Goal: Task Accomplishment & Management: Use online tool/utility

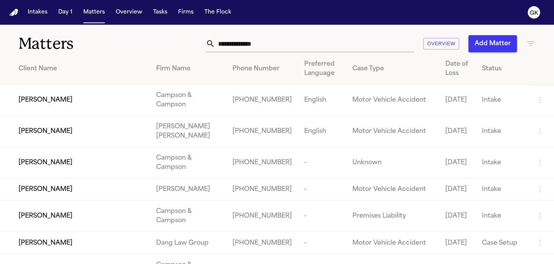
click at [259, 44] on input "text" at bounding box center [314, 43] width 199 height 17
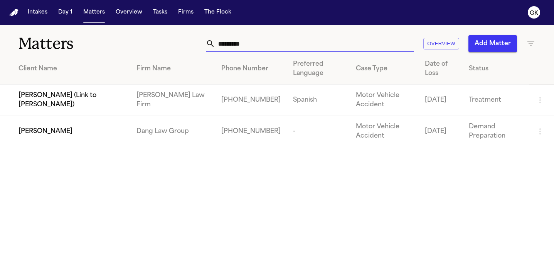
type input "**********"
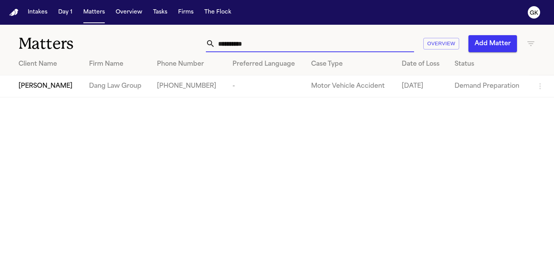
click at [46, 90] on span "[PERSON_NAME]" at bounding box center [46, 85] width 54 height 9
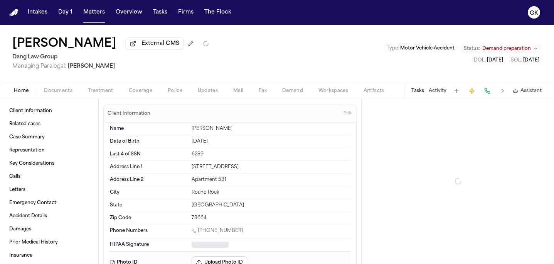
type textarea "*"
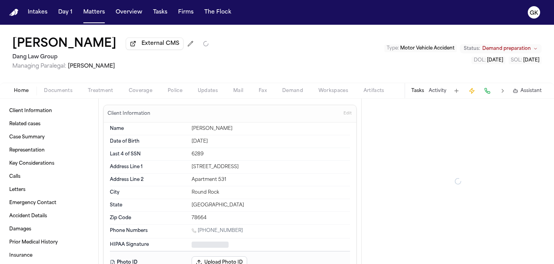
type textarea "*"
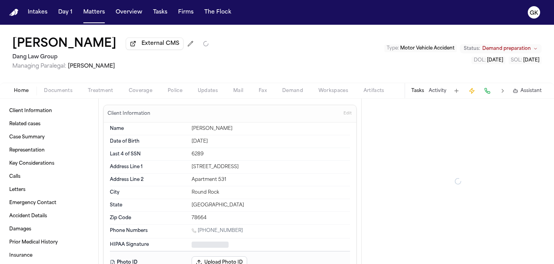
type textarea "*"
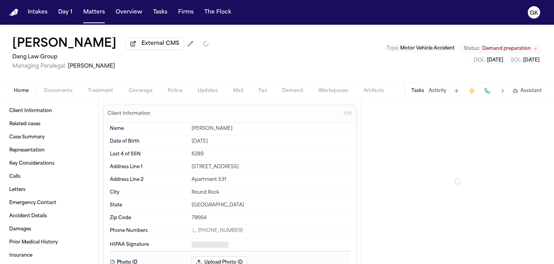
type textarea "*"
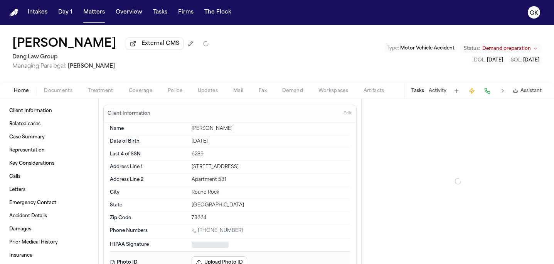
type textarea "*"
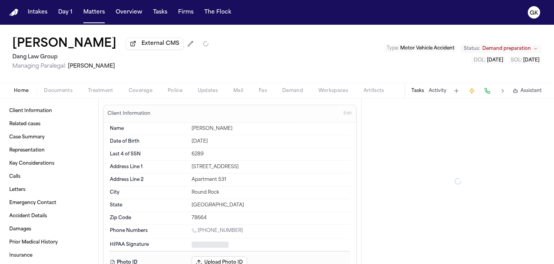
type textarea "*"
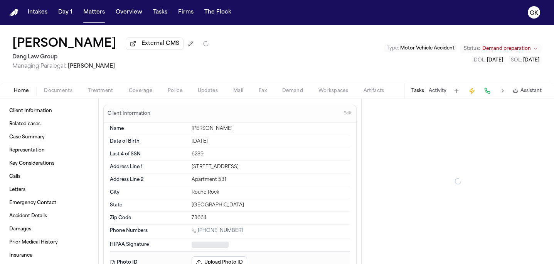
type textarea "*"
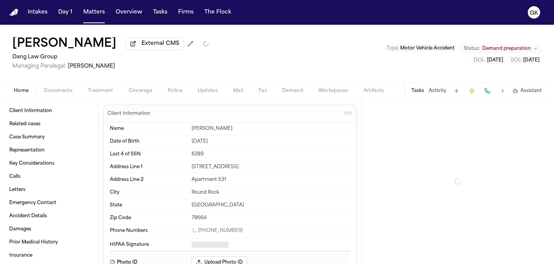
type textarea "*"
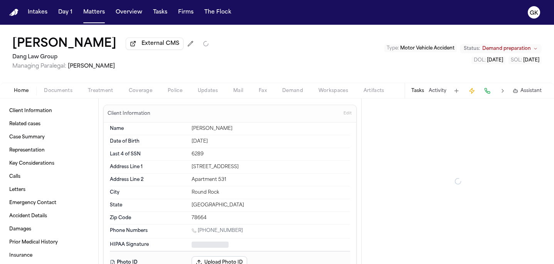
type textarea "*"
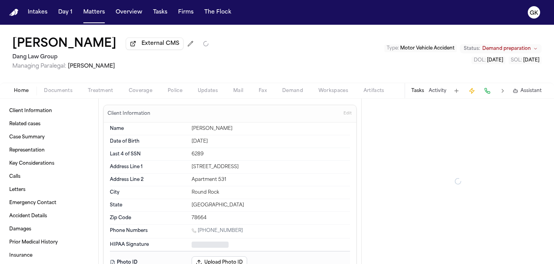
type textarea "*"
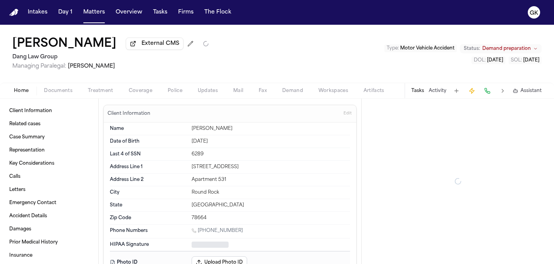
type textarea "*"
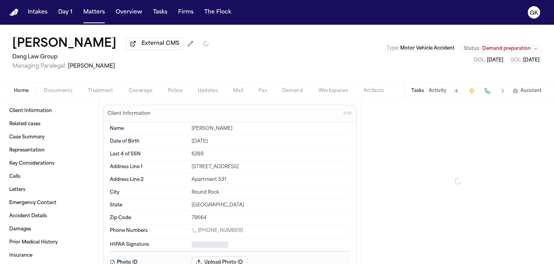
type textarea "*"
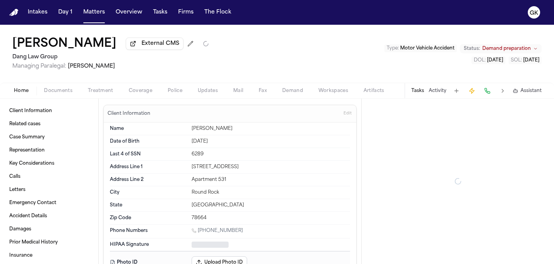
type textarea "*"
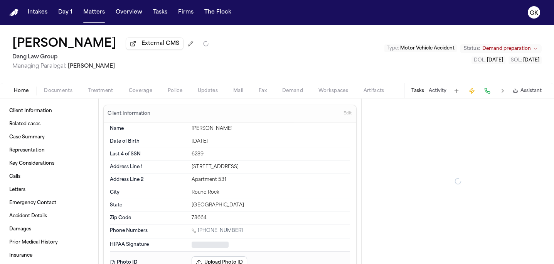
type textarea "*"
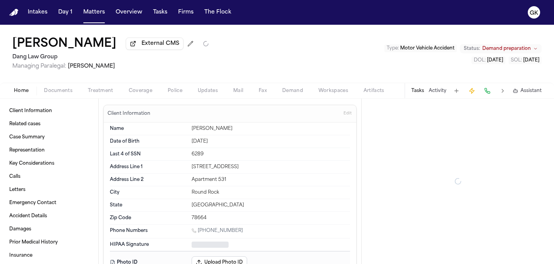
type textarea "*"
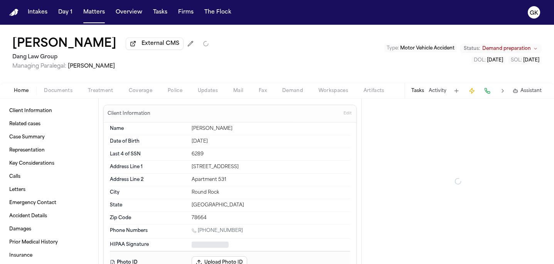
type textarea "*"
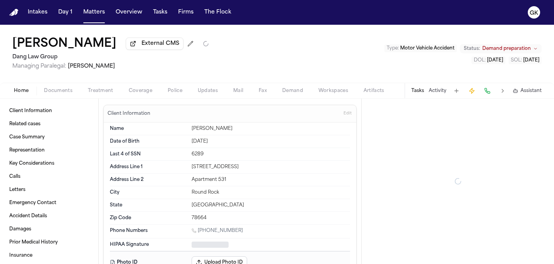
type textarea "*"
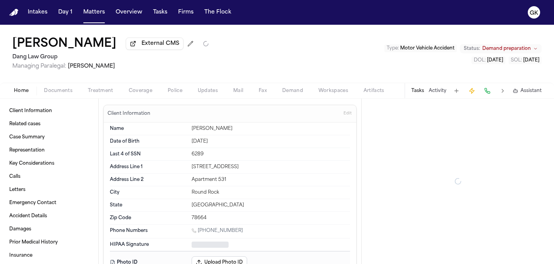
type textarea "*"
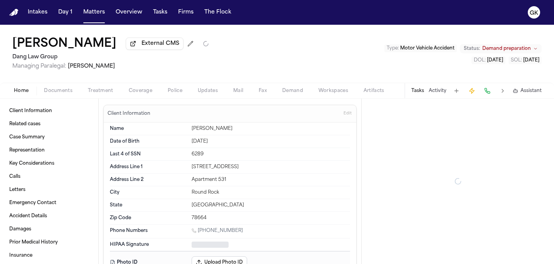
type textarea "*"
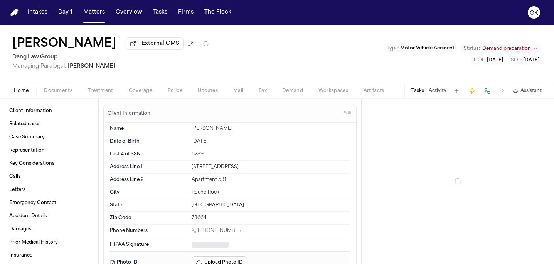
type textarea "*"
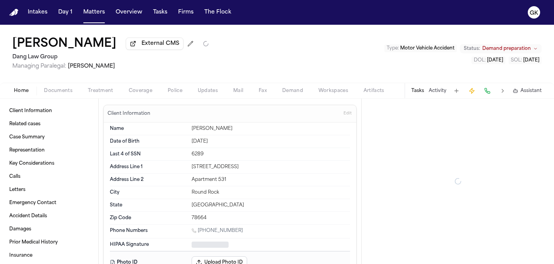
type textarea "*"
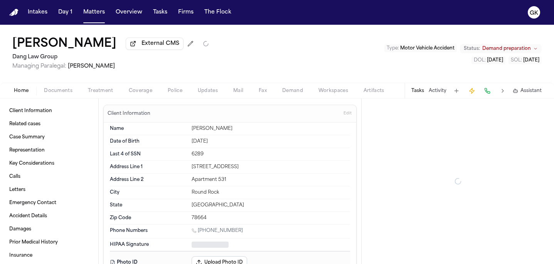
type textarea "*"
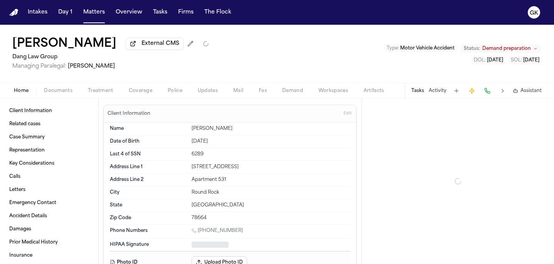
type textarea "*"
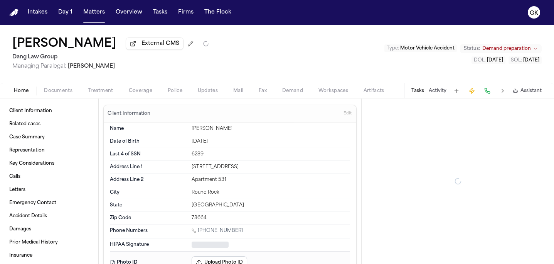
type textarea "*"
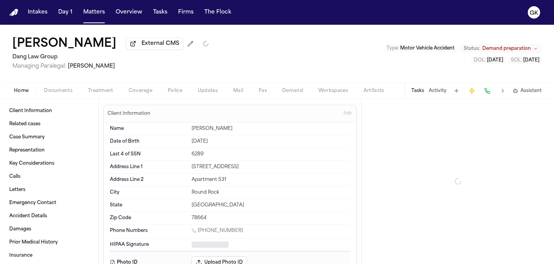
type textarea "*"
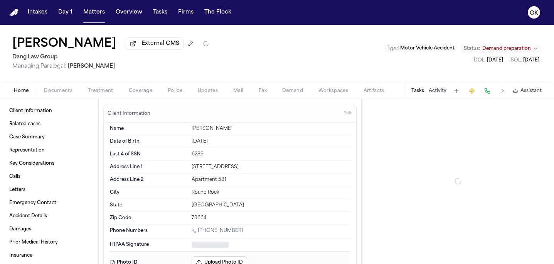
type textarea "*"
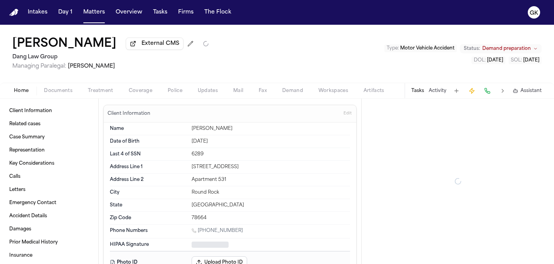
type textarea "*"
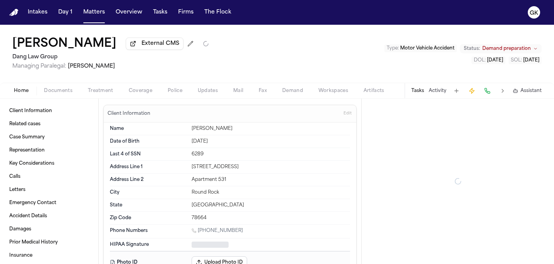
type textarea "*"
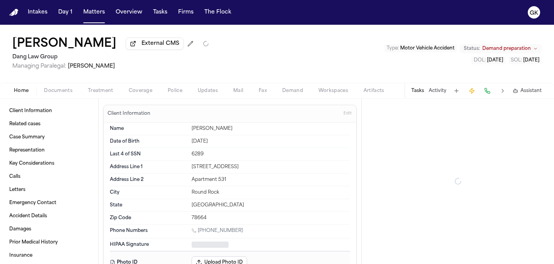
type textarea "*"
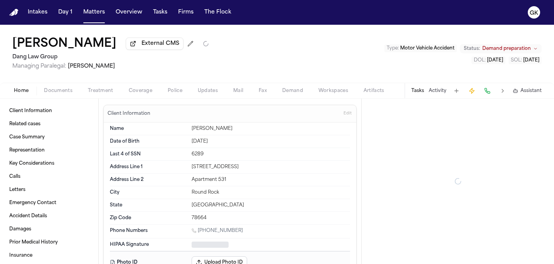
type textarea "*"
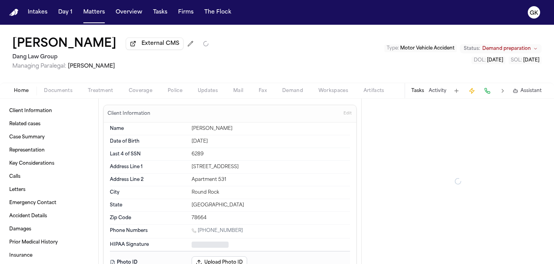
type textarea "*"
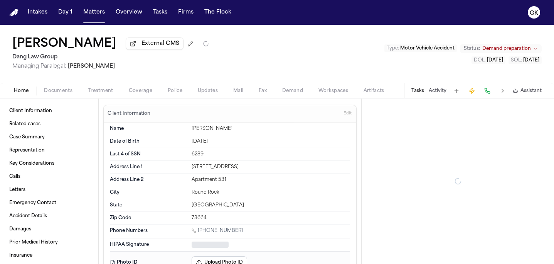
type textarea "*"
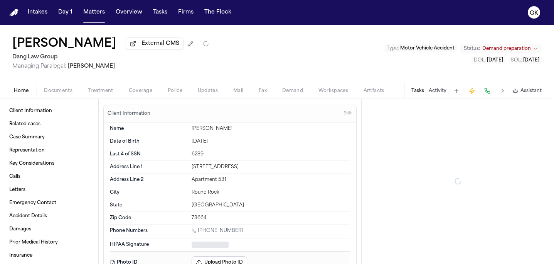
type textarea "*"
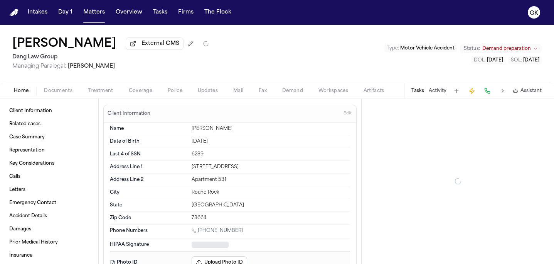
type textarea "*"
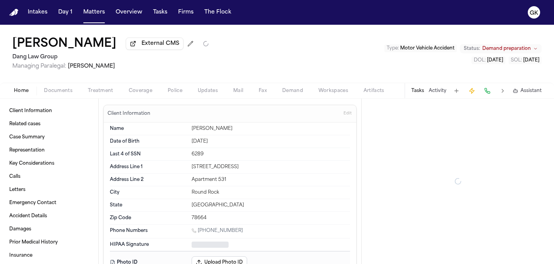
type textarea "*"
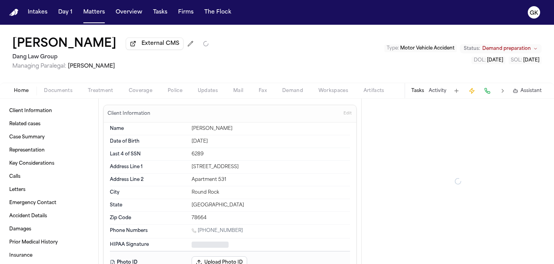
type textarea "*"
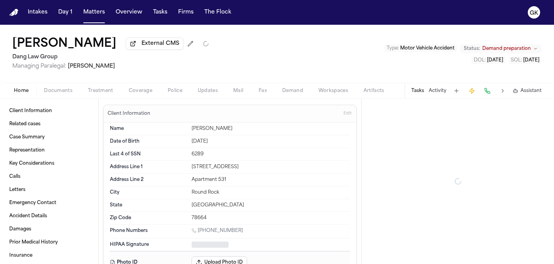
type textarea "*"
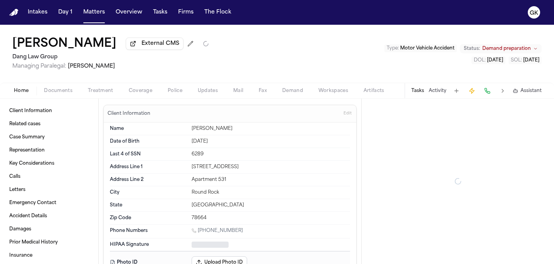
type textarea "*"
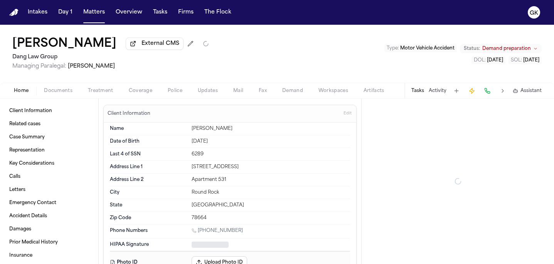
type textarea "*"
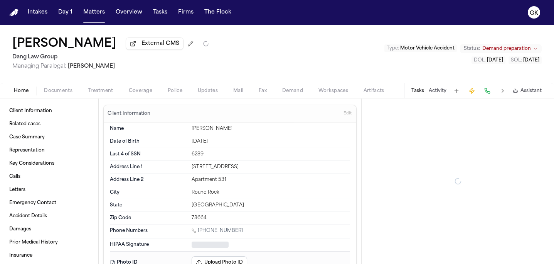
type textarea "*"
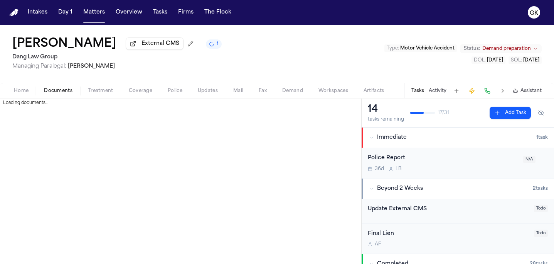
click at [64, 93] on span "Documents" at bounding box center [58, 91] width 29 height 6
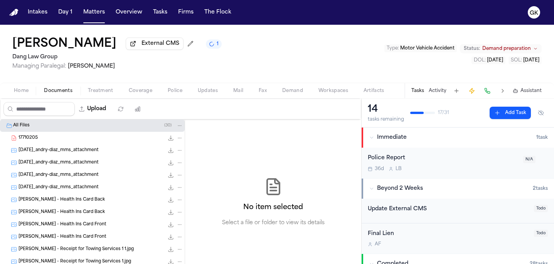
click at [57, 139] on div "17710205 82.9 KB • PDF" at bounding box center [101, 138] width 165 height 8
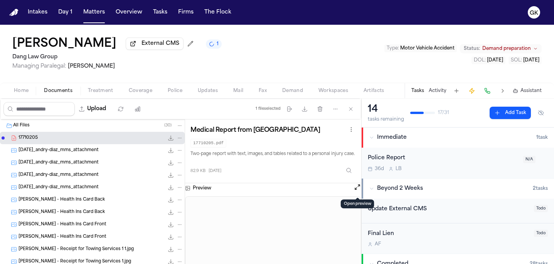
click at [356, 189] on button "Open preview" at bounding box center [358, 187] width 8 height 8
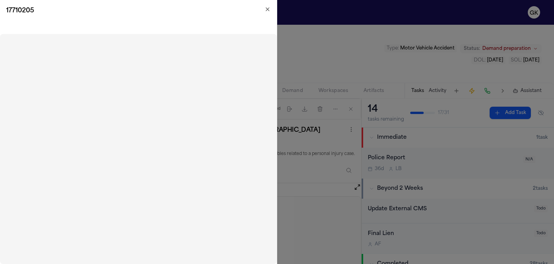
click at [269, 9] on icon "button" at bounding box center [268, 9] width 6 height 6
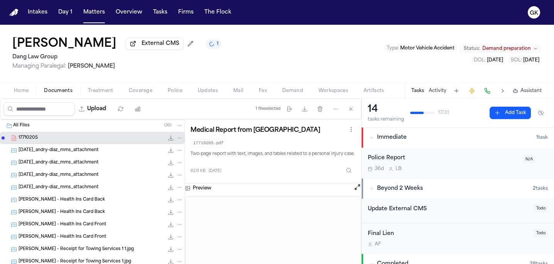
click at [73, 152] on span "2025-04-09_andry-diaz_mms_attachment" at bounding box center [59, 150] width 80 height 7
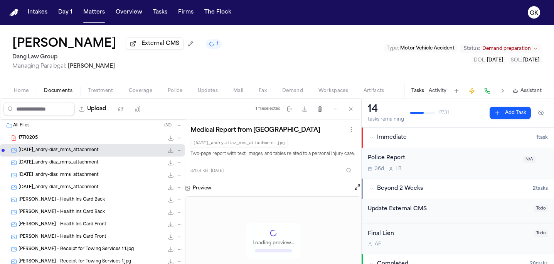
click at [84, 203] on div "A. Diaz - Health Ins Card Back 88.0 KB • JPG" at bounding box center [101, 200] width 165 height 8
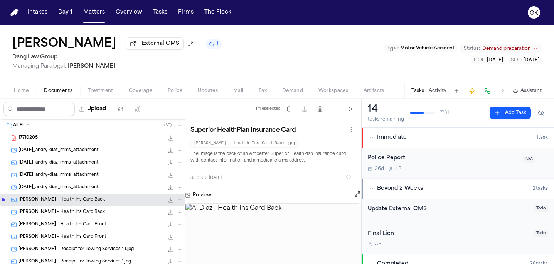
click at [69, 214] on span "A. Diaz - Health Ins Card Back" at bounding box center [62, 212] width 86 height 7
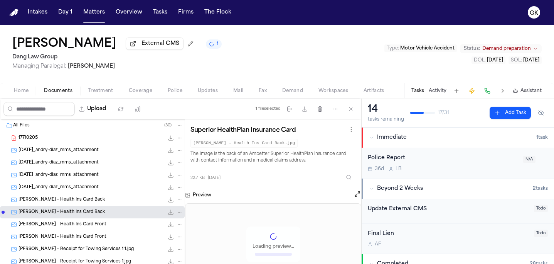
click at [74, 228] on span "A. Diaz - Health Ins Card Front" at bounding box center [63, 224] width 88 height 7
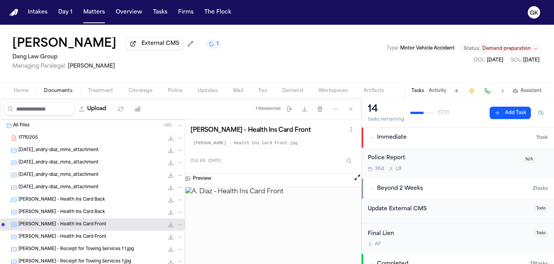
click at [81, 198] on div "A. Diaz - Health Ins Card Back 88.0 KB • JPG" at bounding box center [101, 200] width 165 height 8
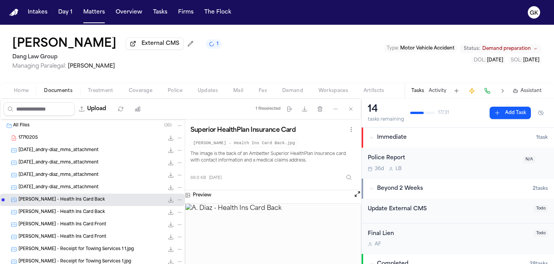
click at [83, 191] on span "2025-04-23_andry-diaz_mms_attachment" at bounding box center [59, 187] width 80 height 7
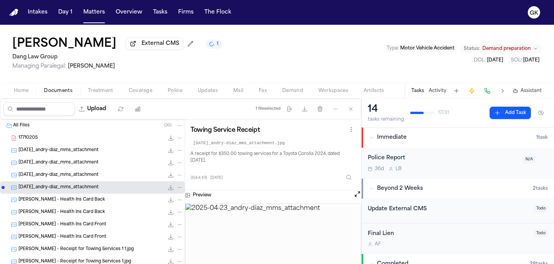
click at [119, 177] on div "2025-04-23_andry-diaz_mms_attachment 435.2 KB • JPG" at bounding box center [101, 175] width 165 height 8
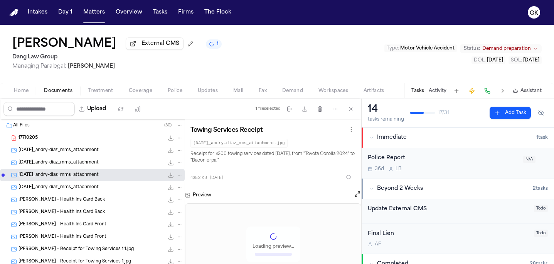
click at [99, 166] on span "2025-04-09_andry-diaz_mms_attachment" at bounding box center [59, 162] width 80 height 7
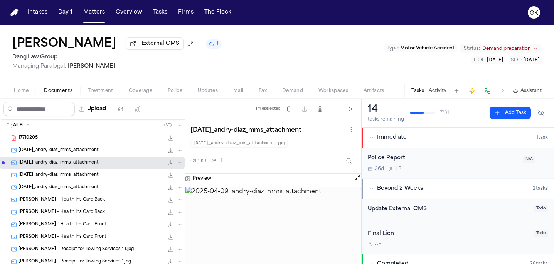
click at [99, 150] on span "2025-04-09_andry-diaz_mms_attachment" at bounding box center [59, 150] width 80 height 7
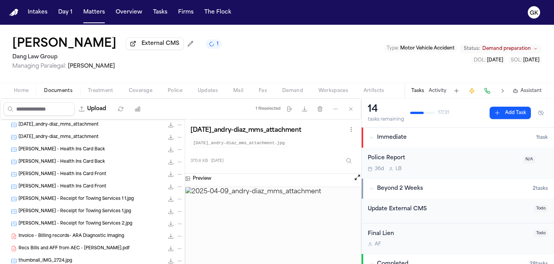
scroll to position [51, 0]
click at [108, 200] on div "Diaz - Receipt for Towing Services 1 1.jpg 220.1 KB • JPG" at bounding box center [101, 198] width 165 height 8
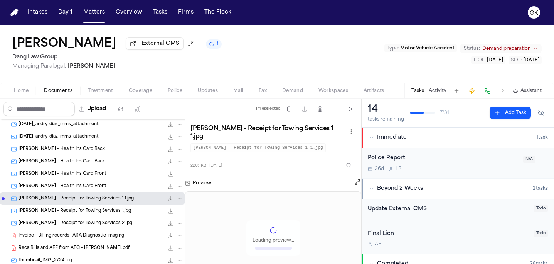
click at [104, 235] on span "Invoice - Billing records- ARA Diagnostic Imaging" at bounding box center [72, 235] width 106 height 7
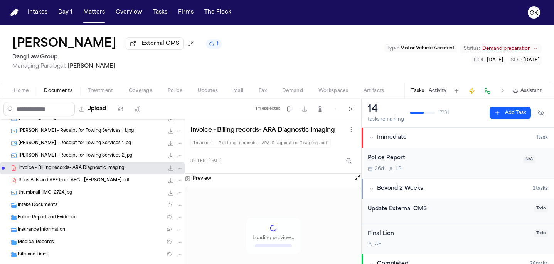
scroll to position [124, 0]
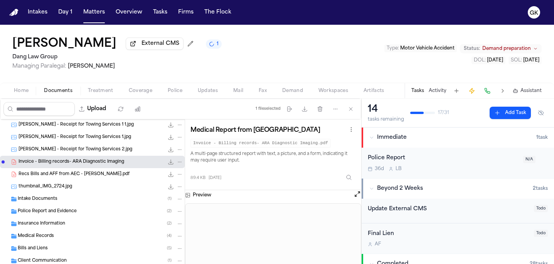
click at [100, 178] on div "Recs Bills and AFF from AEC - Andry Zaldivar DIAZ.pdf 14.9 MB • PDF" at bounding box center [101, 174] width 165 height 8
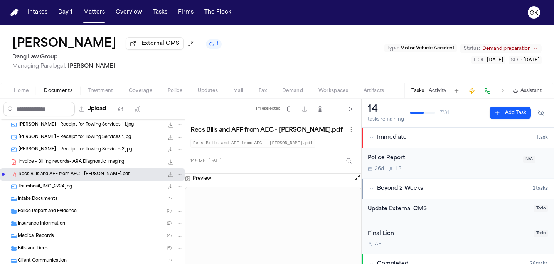
click at [357, 181] on button "Open preview" at bounding box center [358, 177] width 8 height 8
click at [358, 181] on button "Open preview" at bounding box center [358, 177] width 8 height 8
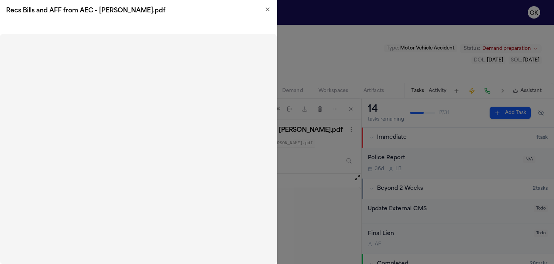
click at [267, 8] on icon "button" at bounding box center [268, 9] width 6 height 6
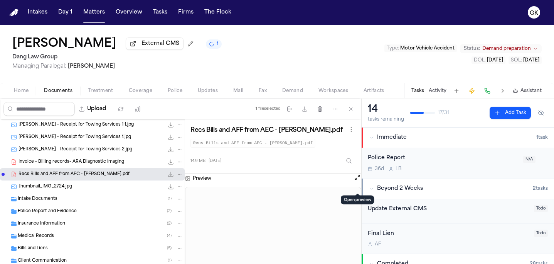
click at [61, 199] on div "Intake Documents ( 1 )" at bounding box center [101, 198] width 166 height 7
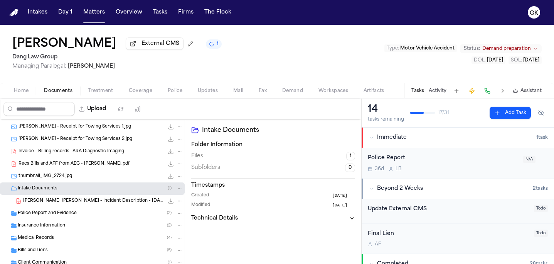
scroll to position [135, 0]
click at [87, 206] on div "A. Zaldivar Diaz - Incident Description - 4.4.25 22.0 KB • PDF" at bounding box center [92, 200] width 185 height 12
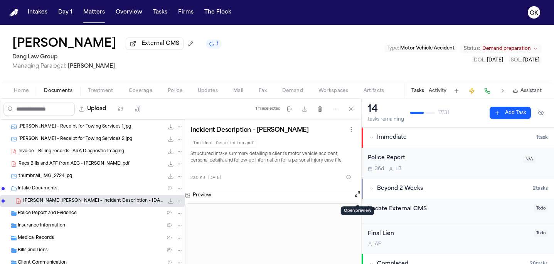
click at [356, 198] on button "Open preview" at bounding box center [358, 194] width 8 height 8
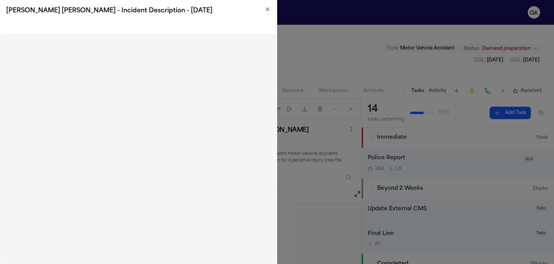
click at [268, 8] on icon "button" at bounding box center [268, 9] width 6 height 6
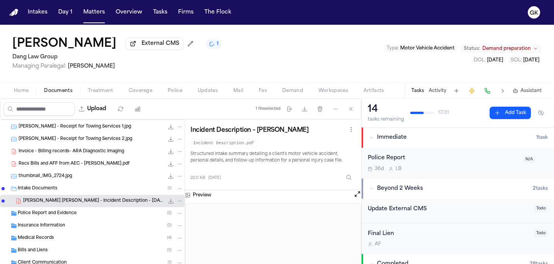
click at [59, 213] on span "Police Report and Evidence" at bounding box center [47, 213] width 59 height 7
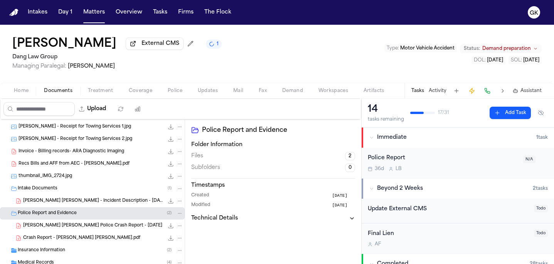
click at [91, 228] on span "A. Zaldivar Diaz - Killeen Police Crash Report - 4.4.25" at bounding box center [92, 225] width 139 height 7
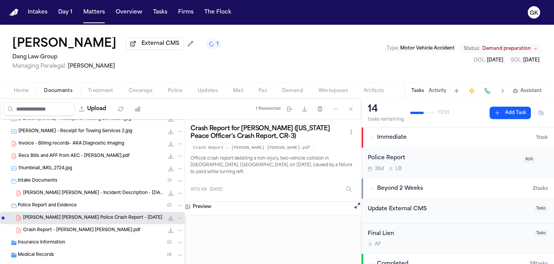
scroll to position [179, 0]
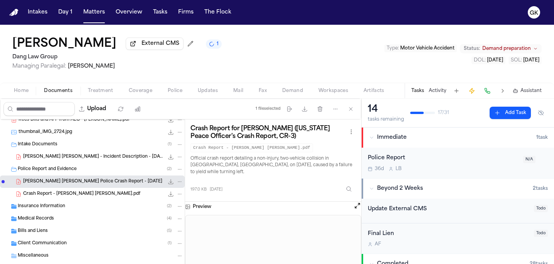
click at [83, 212] on div "Insurance Information ( 2 )" at bounding box center [92, 206] width 185 height 12
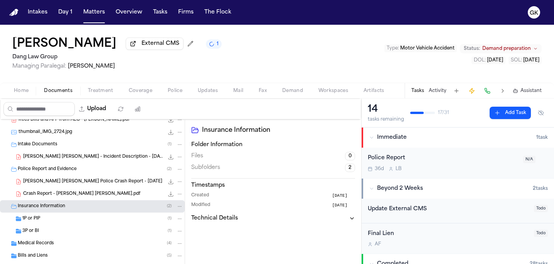
click at [94, 222] on div "1P or PIP ( 1 )" at bounding box center [102, 218] width 161 height 7
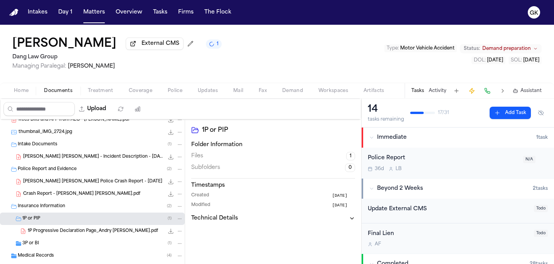
click at [95, 231] on span "1P Progressive Declaration Page_Andry Zaldivar Diaz.pdf" at bounding box center [93, 231] width 130 height 7
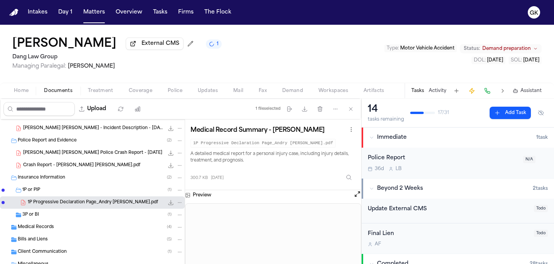
scroll to position [208, 0]
click at [62, 232] on div "Medical Records ( 4 )" at bounding box center [92, 226] width 185 height 12
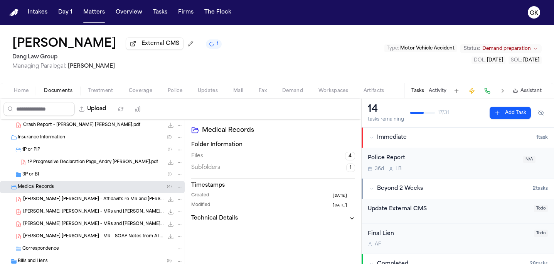
scroll to position [295, 0]
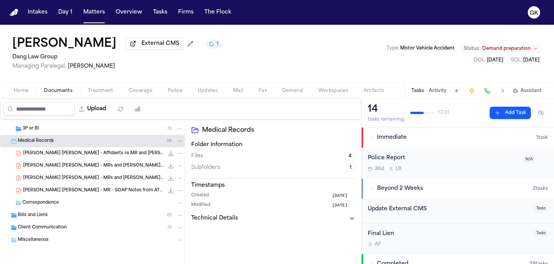
click at [93, 154] on span "A. Zaldivar Diaz - Affidavits re MR and Bills from ATX Injury Rehab North - Und…" at bounding box center [93, 153] width 141 height 7
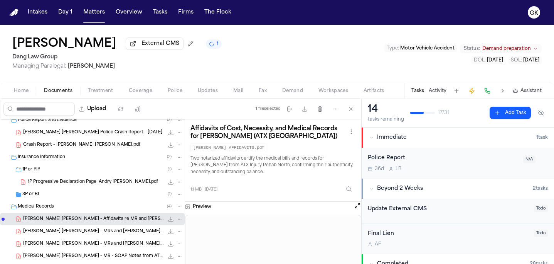
scroll to position [197, 0]
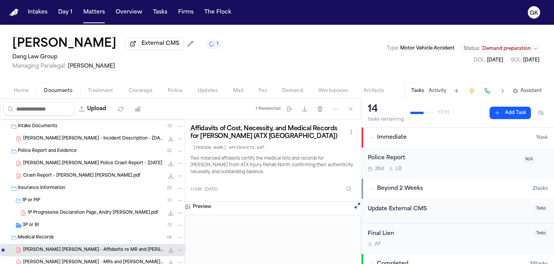
click at [37, 227] on span "3P or BI" at bounding box center [30, 225] width 17 height 7
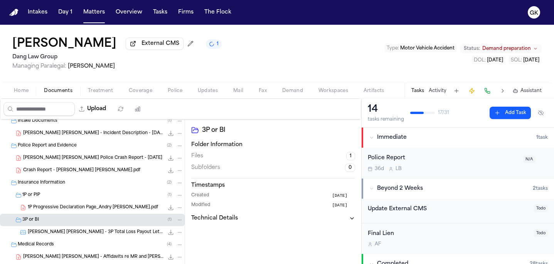
scroll to position [210, 0]
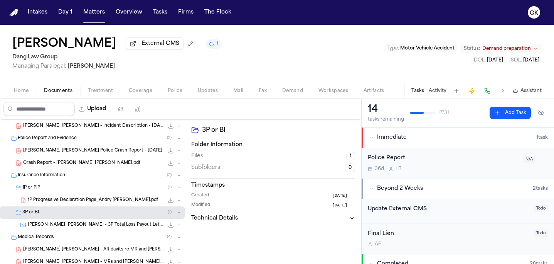
click at [84, 227] on span "A. Zaldivar Diaz - 3P Total Loss Payout Letter from USAA - 6.12.25" at bounding box center [96, 224] width 136 height 7
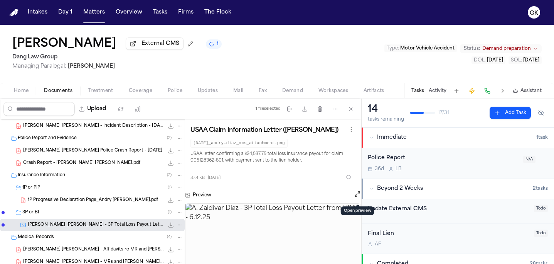
click at [357, 194] on button "Open preview" at bounding box center [358, 194] width 8 height 8
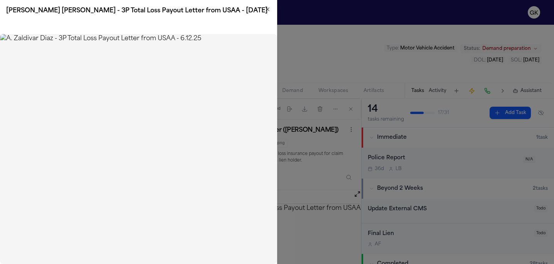
click at [161, 173] on img at bounding box center [138, 149] width 277 height 230
click at [202, 120] on img at bounding box center [138, 149] width 277 height 230
click at [267, 8] on icon "button" at bounding box center [268, 9] width 6 height 6
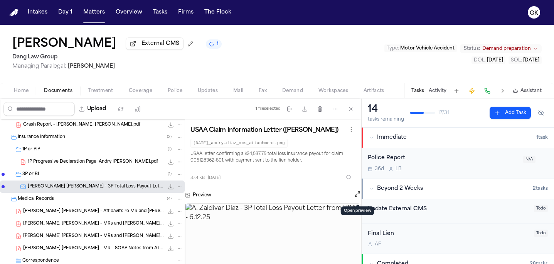
scroll to position [252, 0]
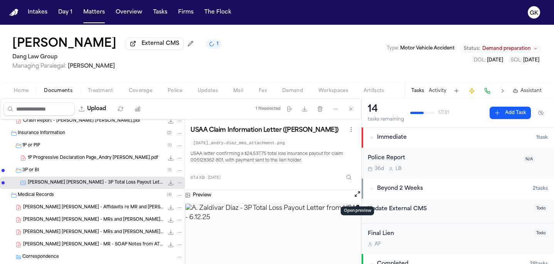
click at [356, 196] on button "Open preview" at bounding box center [358, 194] width 8 height 8
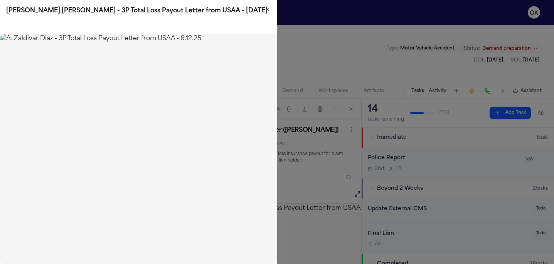
click at [267, 10] on icon "button" at bounding box center [268, 9] width 6 height 6
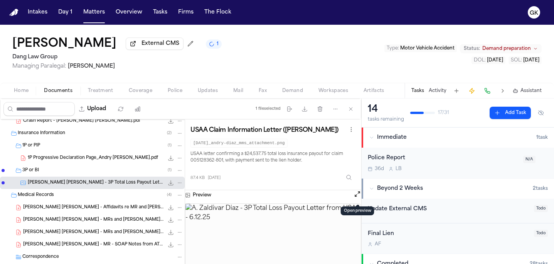
click at [115, 162] on div "1P Progressive Declaration Page_Andry Zaldivar Diaz.pdf 300.7 KB • PDF" at bounding box center [106, 158] width 156 height 8
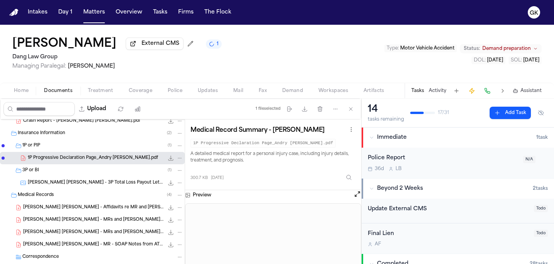
click at [94, 207] on span "A. Zaldivar Diaz - Affidavits re MR and Bills from ATX Injury Rehab North - Und…" at bounding box center [93, 207] width 141 height 7
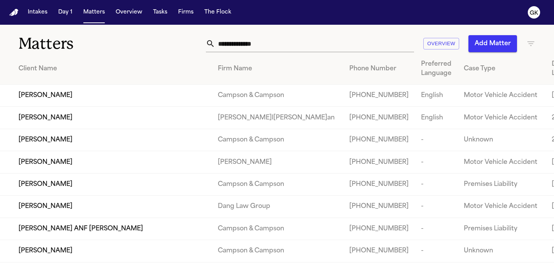
click at [271, 34] on div "Matters Overview Add Matter" at bounding box center [277, 39] width 554 height 29
click at [269, 42] on input "text" at bounding box center [314, 43] width 199 height 17
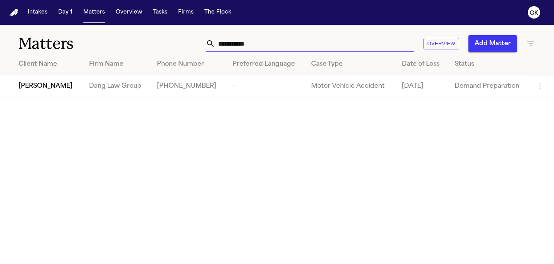
type input "**********"
click at [64, 86] on span "[PERSON_NAME]" at bounding box center [46, 85] width 54 height 9
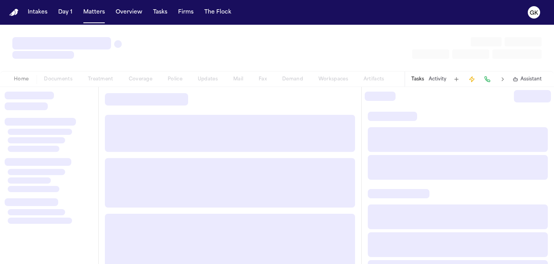
click at [63, 79] on div "Home Documents Treatment Coverage Police Updates Mail Fax Demand Workspaces Art…" at bounding box center [199, 78] width 386 height 9
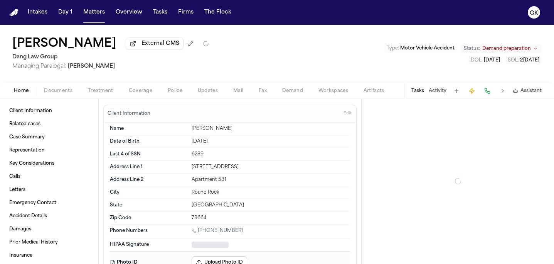
type textarea "*"
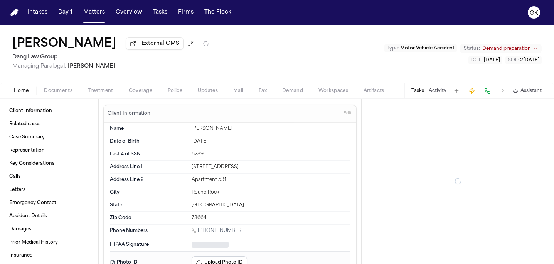
type textarea "*"
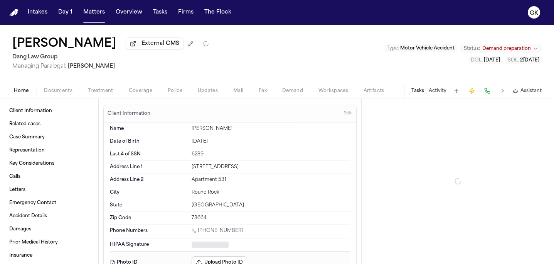
type textarea "*"
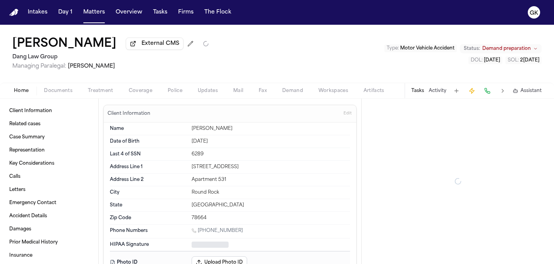
type textarea "*"
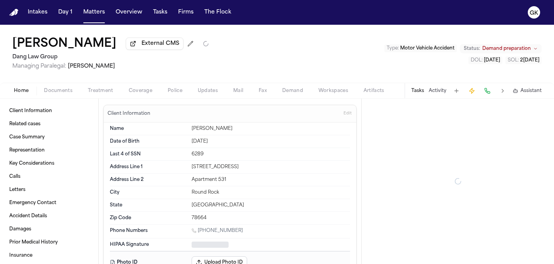
type textarea "*"
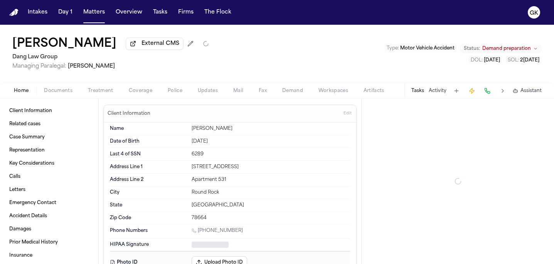
type textarea "*"
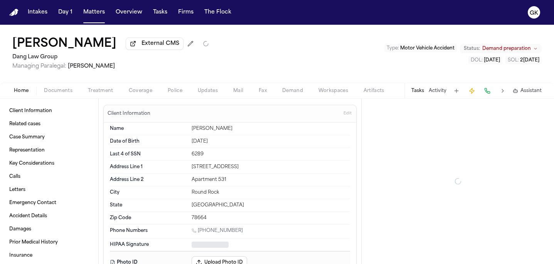
type textarea "*"
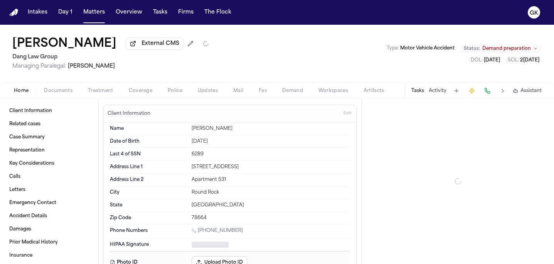
type textarea "*"
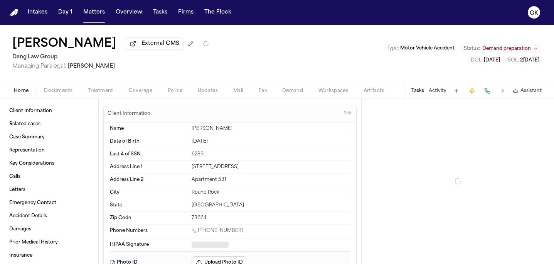
type textarea "*"
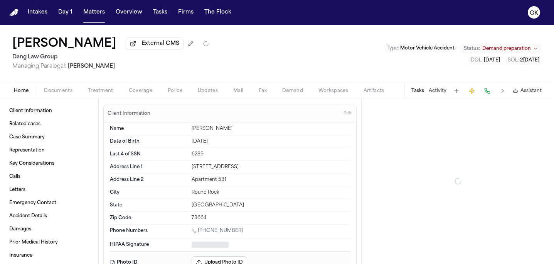
type textarea "*"
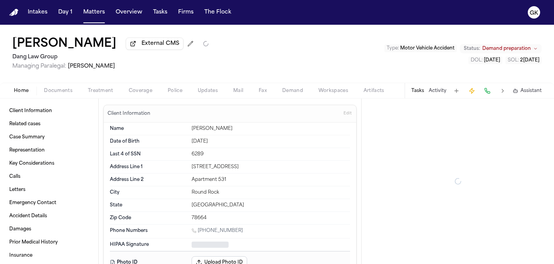
type textarea "*"
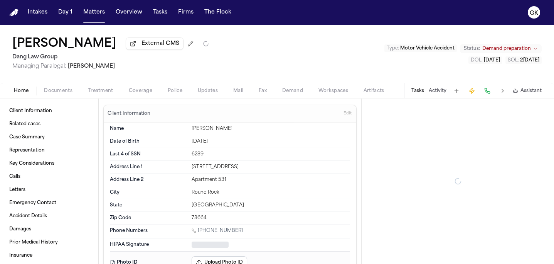
type textarea "*"
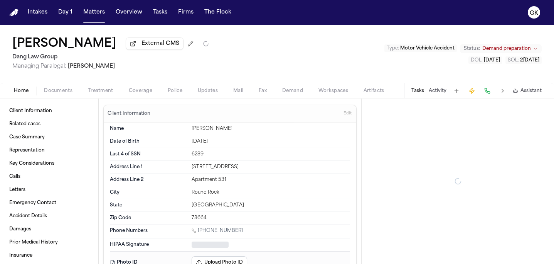
type textarea "*"
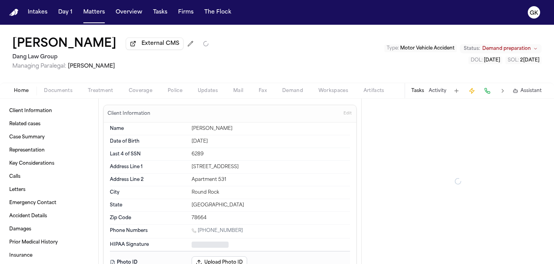
type textarea "*"
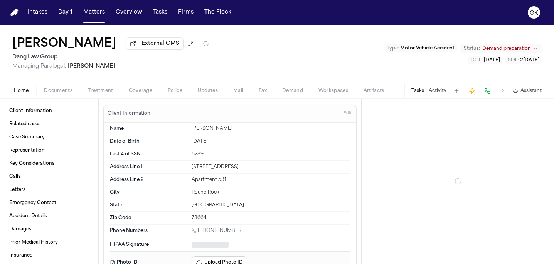
type textarea "*"
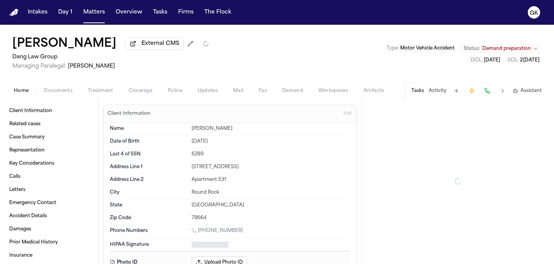
type textarea "*"
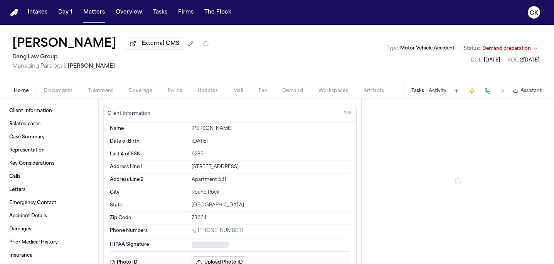
type textarea "*"
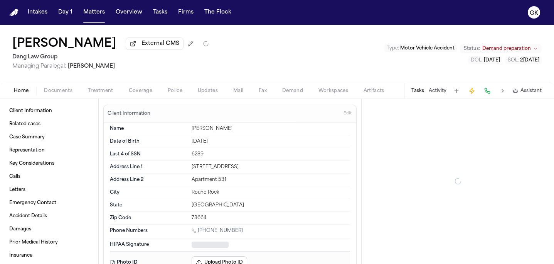
type textarea "*"
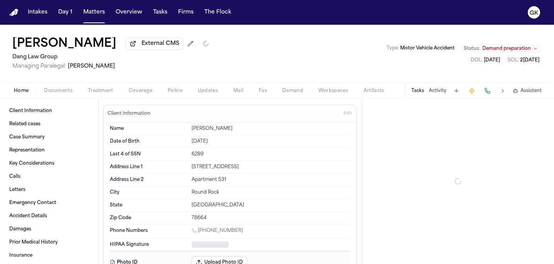
type textarea "*"
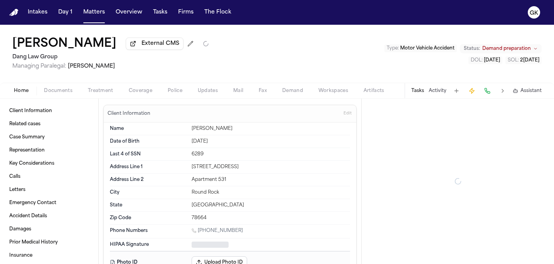
type textarea "*"
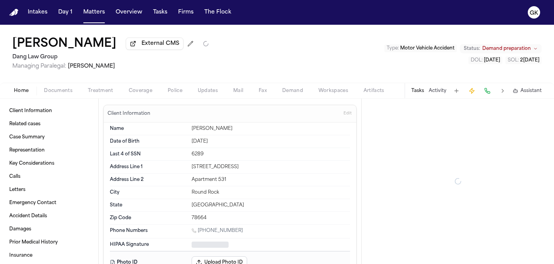
type textarea "*"
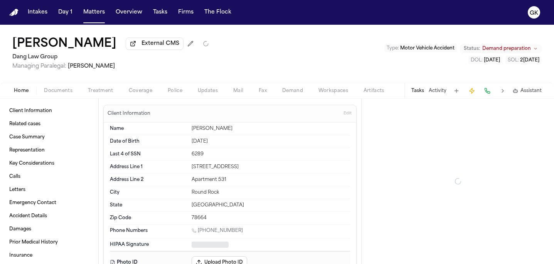
type textarea "*"
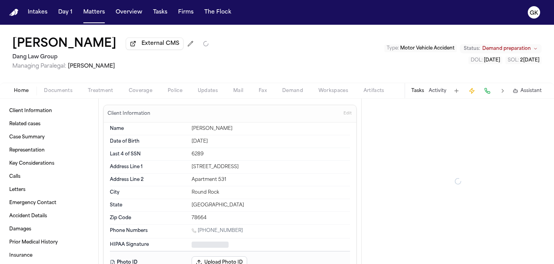
type textarea "*"
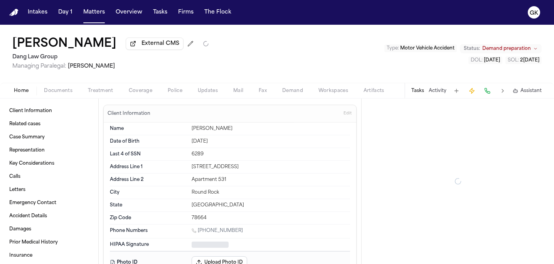
type textarea "*"
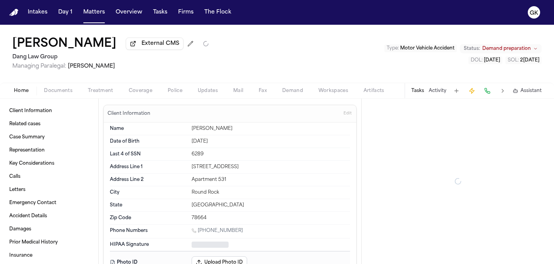
type textarea "*"
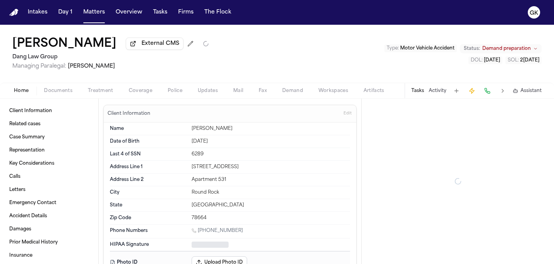
type textarea "*"
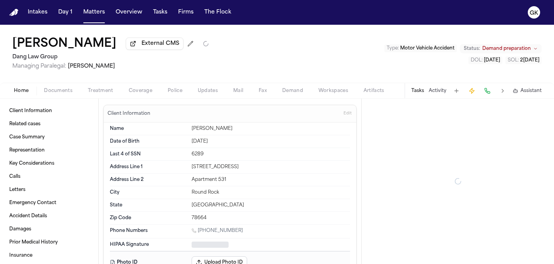
type textarea "*"
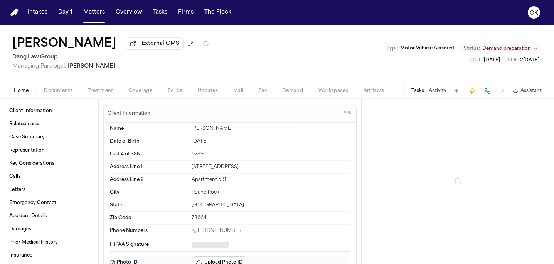
type textarea "*"
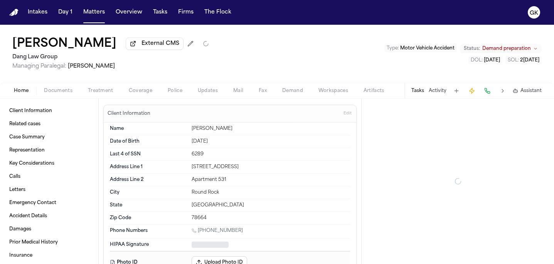
type textarea "*"
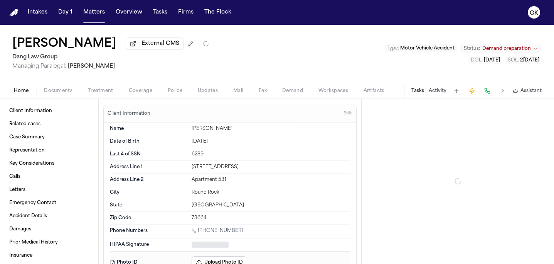
type textarea "*"
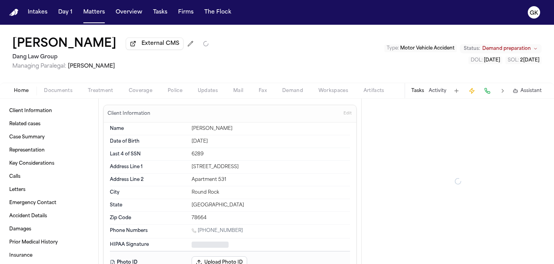
type textarea "*"
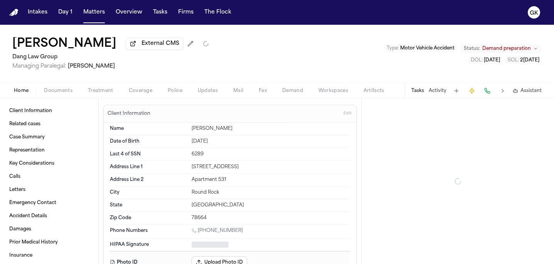
type textarea "*"
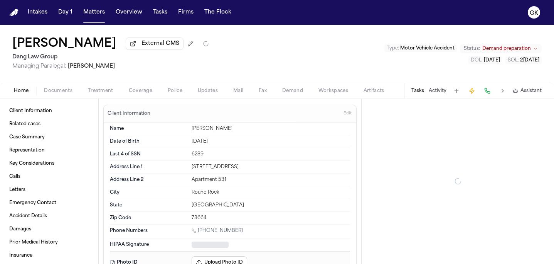
type textarea "*"
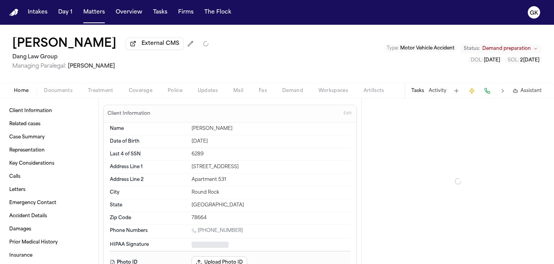
type textarea "*"
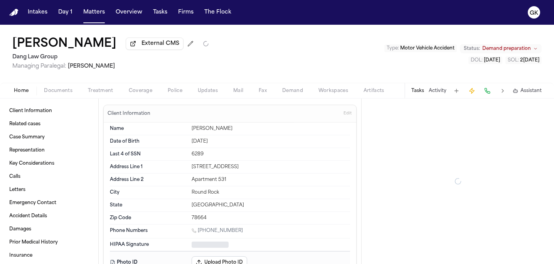
type textarea "*"
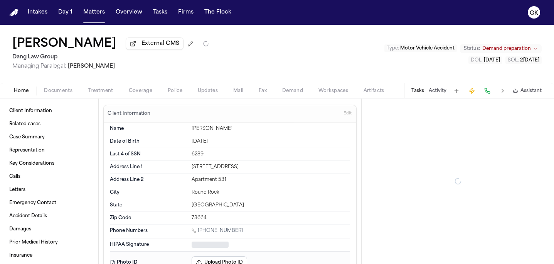
type textarea "*"
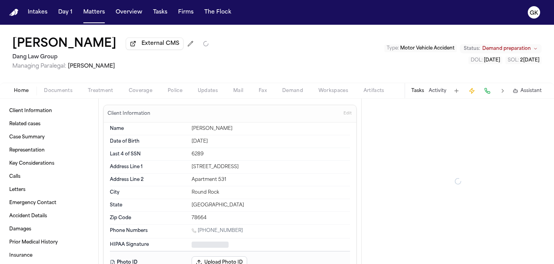
type textarea "*"
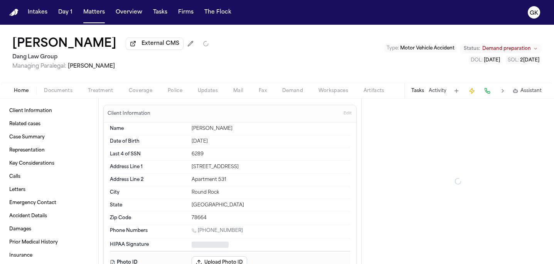
type textarea "*"
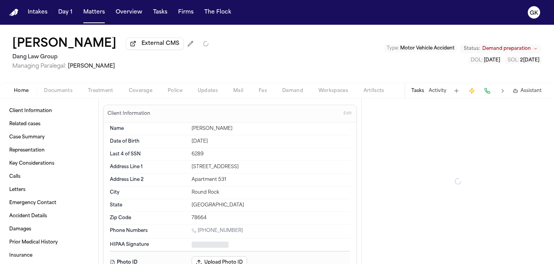
type textarea "*"
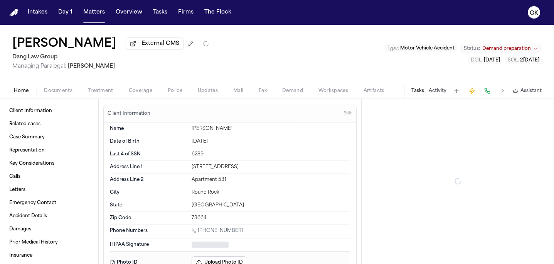
type textarea "*"
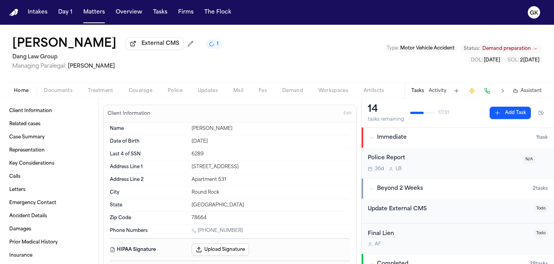
click at [61, 97] on div "Home Documents Treatment Coverage Police Updates Mail Fax Demand Workspaces Art…" at bounding box center [277, 90] width 554 height 15
click at [63, 94] on span "Documents" at bounding box center [58, 91] width 29 height 6
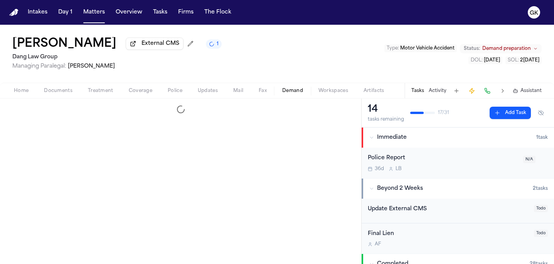
click at [295, 94] on span "Demand" at bounding box center [292, 91] width 21 height 6
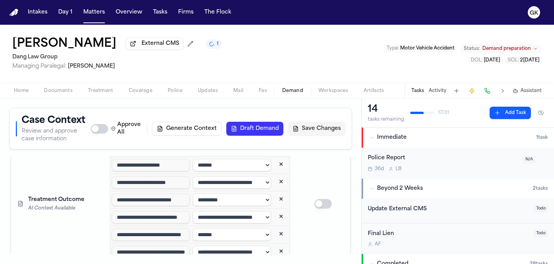
scroll to position [3462, 0]
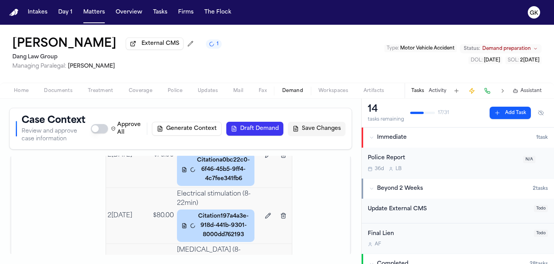
scroll to position [4150, 0]
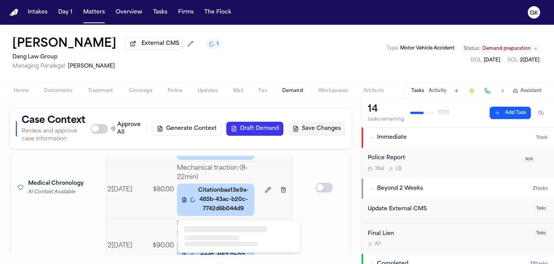
click at [230, 235] on div at bounding box center [211, 237] width 55 height 5
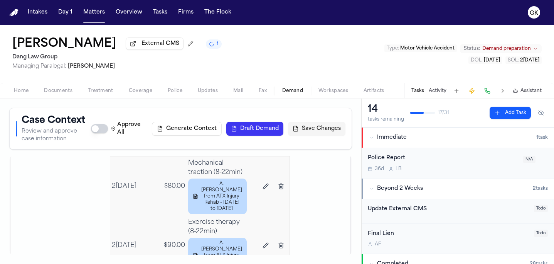
scroll to position [3862, 0]
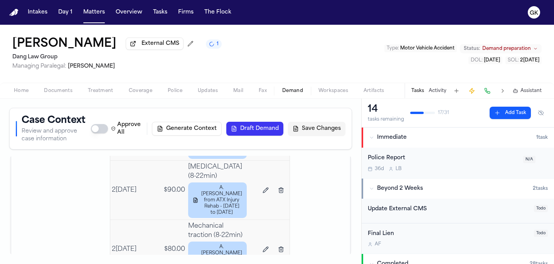
click at [259, 220] on td at bounding box center [268, 249] width 41 height 59
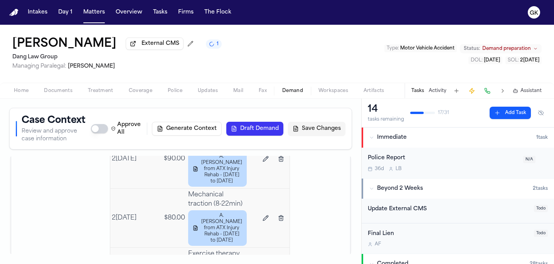
scroll to position [3893, 0]
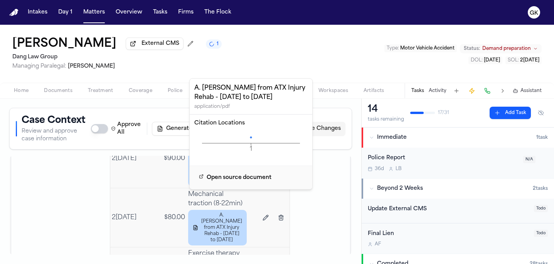
click at [250, 138] on icon "1 Page" at bounding box center [250, 143] width 113 height 23
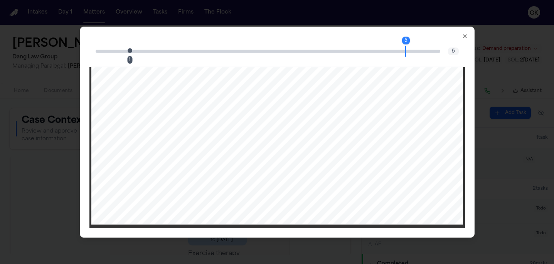
scroll to position [2282, 0]
click at [465, 35] on icon "button" at bounding box center [465, 36] width 6 height 6
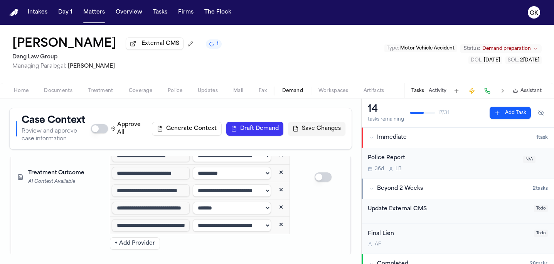
scroll to position [3458, 0]
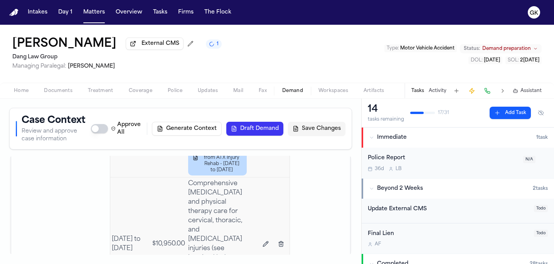
scroll to position [4649, 0]
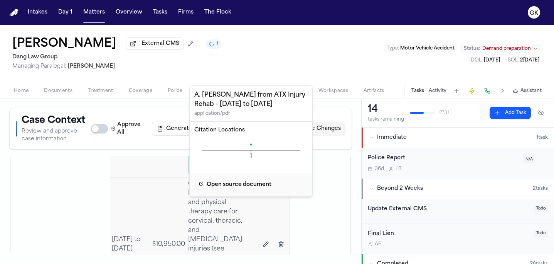
click at [250, 147] on icon "1 Page" at bounding box center [250, 150] width 113 height 23
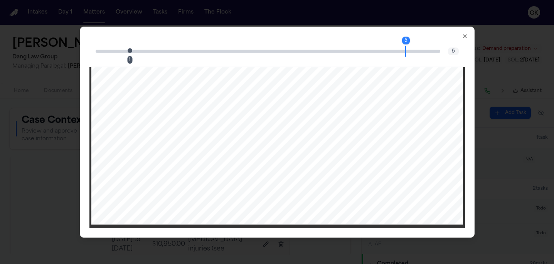
scroll to position [2282, 0]
click at [467, 36] on icon "button" at bounding box center [465, 36] width 6 height 6
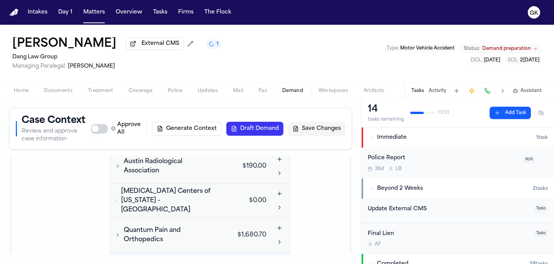
scroll to position [4811, 0]
click at [141, 176] on span "Austin Radiological Association" at bounding box center [170, 166] width 92 height 19
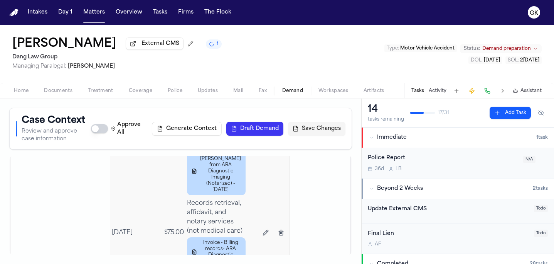
scroll to position [4907, 0]
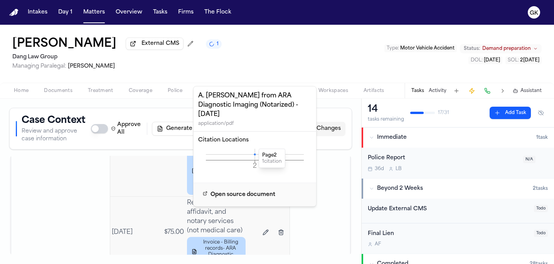
click at [255, 155] on icon at bounding box center [255, 154] width 2 height 2
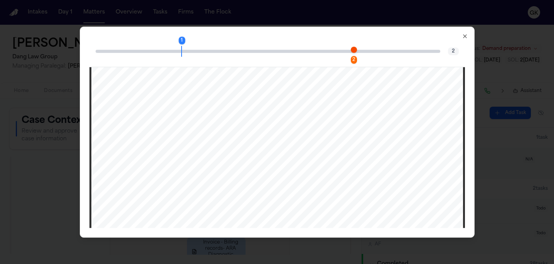
click at [353, 51] on span "Page 2 citation marker - 1 citation" at bounding box center [354, 50] width 6 height 6
click at [462, 36] on icon "button" at bounding box center [465, 36] width 6 height 6
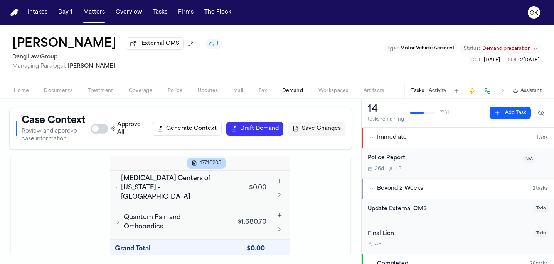
scroll to position [5025, 0]
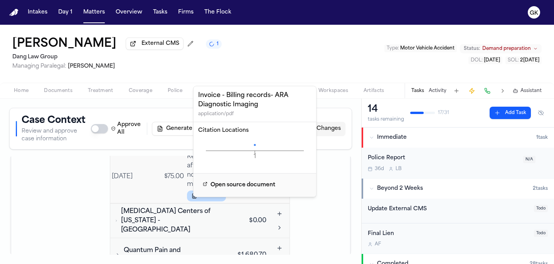
click at [255, 145] on icon at bounding box center [255, 145] width 2 height 2
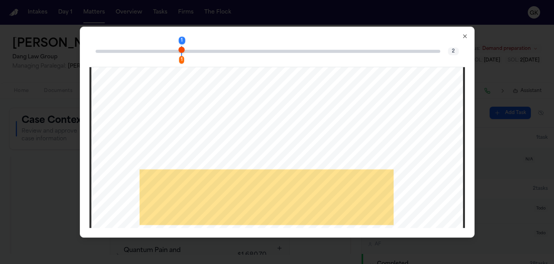
scroll to position [116, 0]
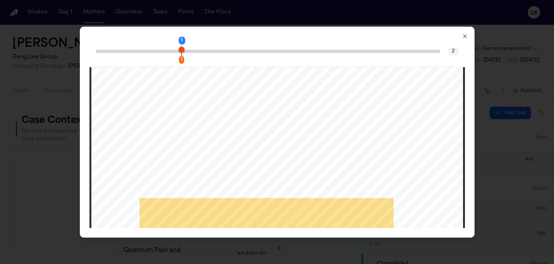
click at [465, 40] on div "1 1 2 Invoice - 17710205 Federal Tax ID 36-4581087 Invoice Date 04/24/2025 Acce…" at bounding box center [277, 131] width 395 height 211
click at [464, 34] on icon "button" at bounding box center [465, 36] width 6 height 6
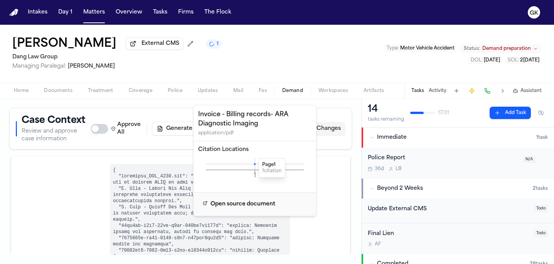
scroll to position [5162, 0]
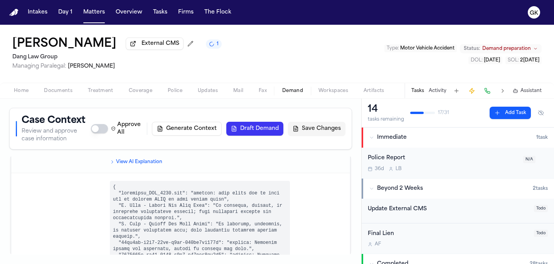
click at [118, 121] on icon "Toggle Quantum Pain and Orthopedics visits" at bounding box center [118, 118] width 6 height 6
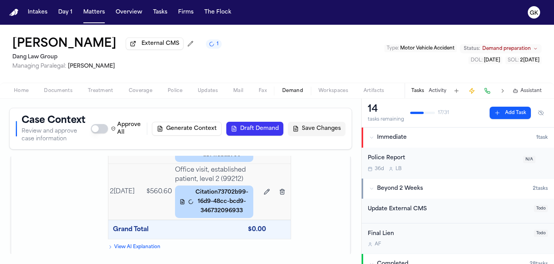
scroll to position [5276, 0]
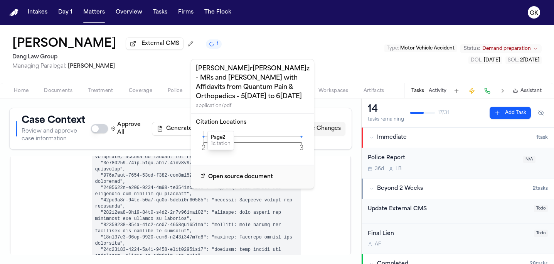
click at [203, 135] on icon at bounding box center [204, 136] width 2 height 2
click at [205, 135] on icon at bounding box center [204, 136] width 2 height 2
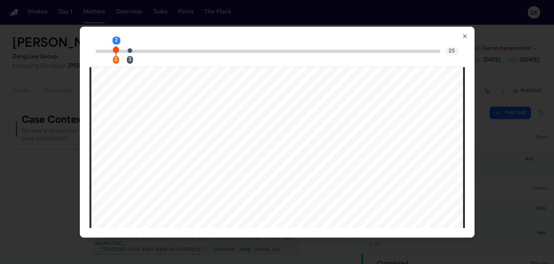
scroll to position [483, 0]
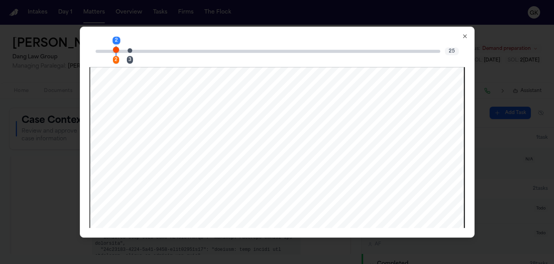
click at [114, 49] on span "Page 2 citation marker - 1 citation" at bounding box center [116, 50] width 6 height 6
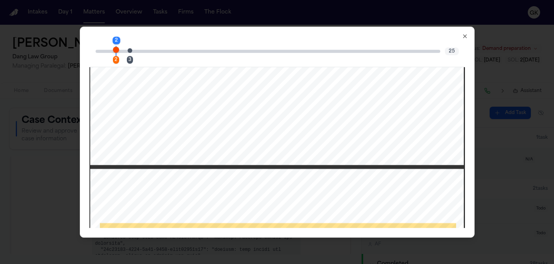
scroll to position [847, 0]
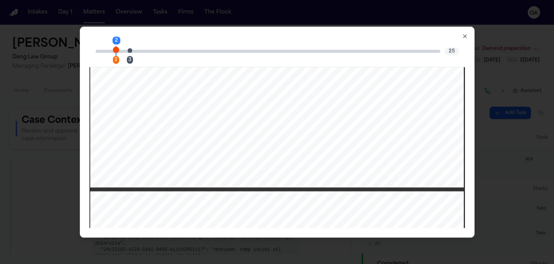
click at [130, 48] on div "3" at bounding box center [132, 51] width 5 height 9
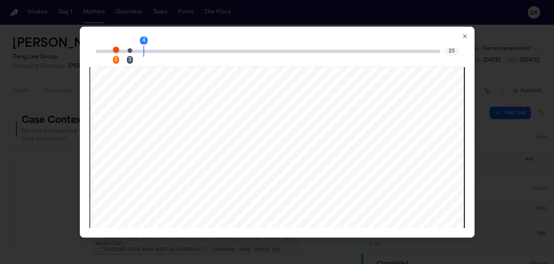
scroll to position [1810, 0]
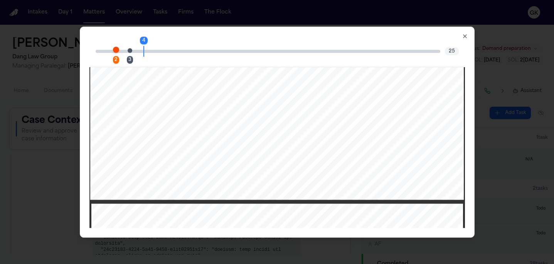
click at [464, 37] on icon "button" at bounding box center [465, 35] width 3 height 3
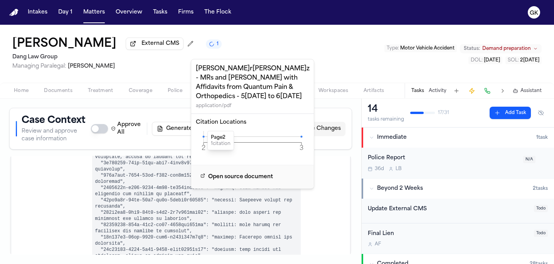
click at [346, 191] on div "All Files Analyzed Analyzed Files Crash Report - ZALDIVAR DIAZ, Andry.pdf D&Z S…" at bounding box center [180, 205] width 343 height 99
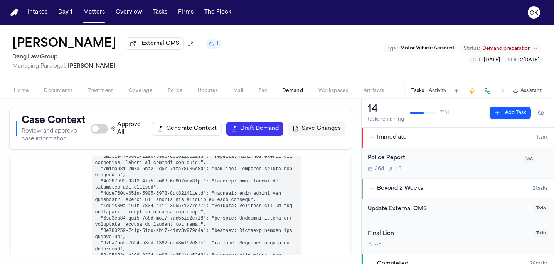
scroll to position [5207, 0]
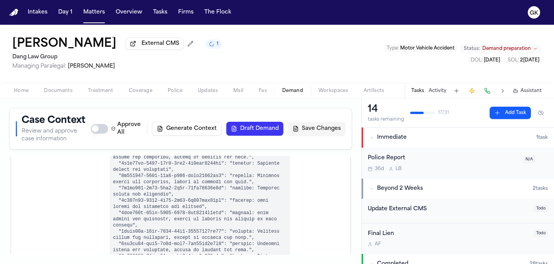
scroll to position [5556, 0]
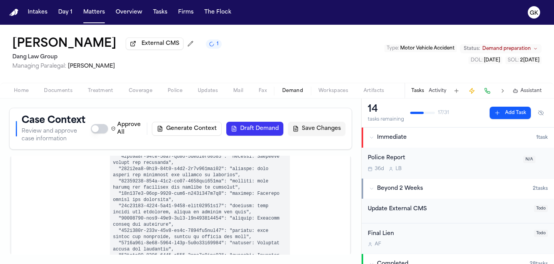
click at [60, 88] on button "Documents" at bounding box center [58, 90] width 44 height 9
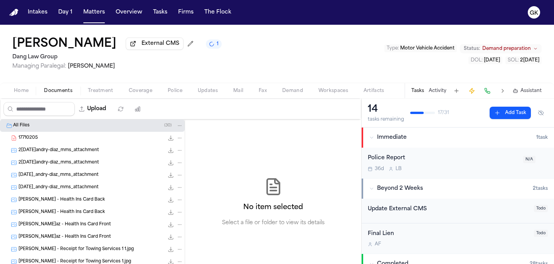
scroll to position [159, 0]
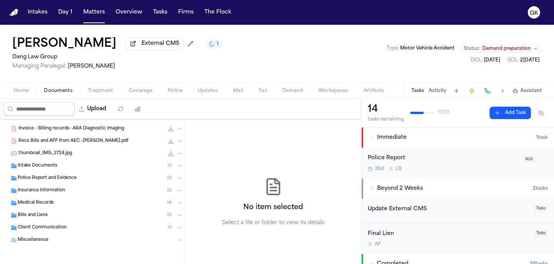
click at [27, 112] on input "Search files" at bounding box center [38, 109] width 71 height 14
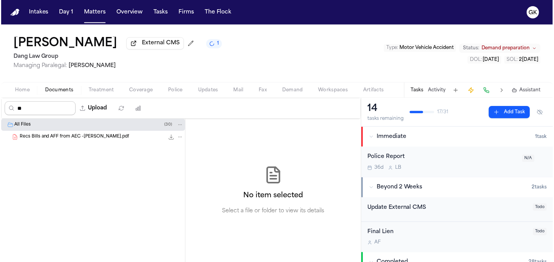
scroll to position [0, 0]
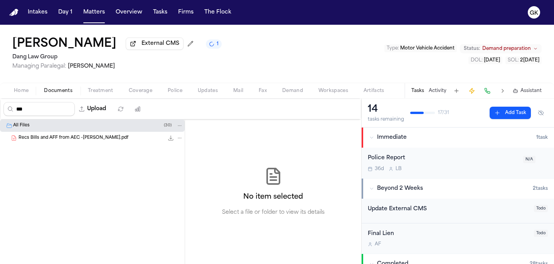
click at [72, 139] on span "Recs Bills and AFF from AEC - [PERSON_NAME].pdf" at bounding box center [74, 138] width 110 height 7
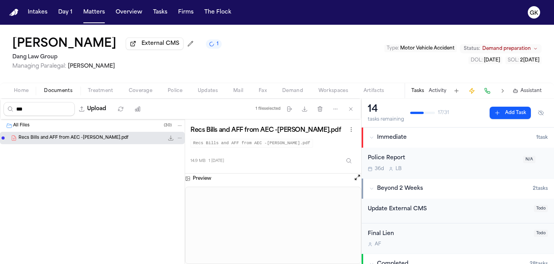
click at [339, 93] on span "Workspaces" at bounding box center [334, 91] width 30 height 6
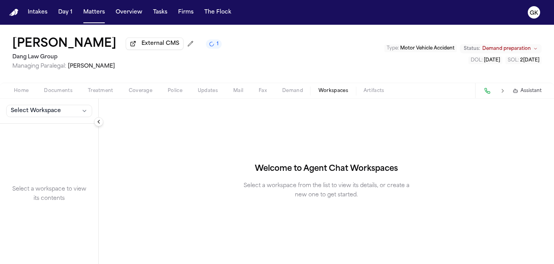
click at [54, 107] on button "Select Workspace" at bounding box center [49, 111] width 86 height 12
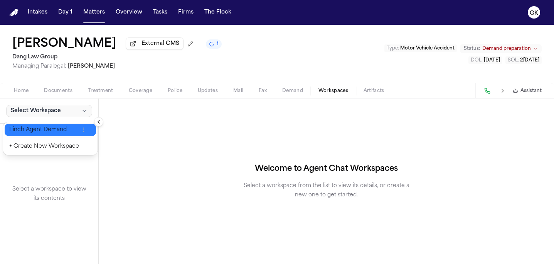
click at [53, 127] on span "Finch Agent Demand" at bounding box center [44, 130] width 70 height 8
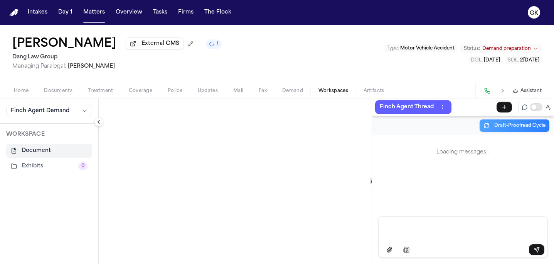
click at [67, 91] on span "Documents" at bounding box center [58, 91] width 29 height 6
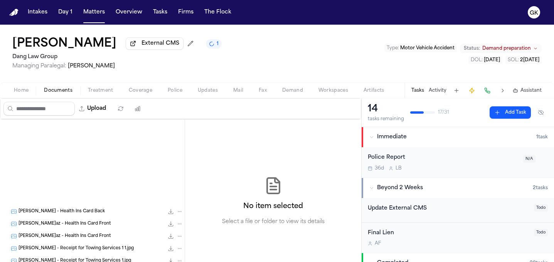
scroll to position [160, 0]
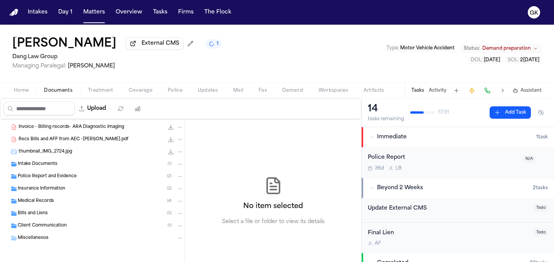
click at [50, 203] on span "Medical Records" at bounding box center [36, 201] width 36 height 7
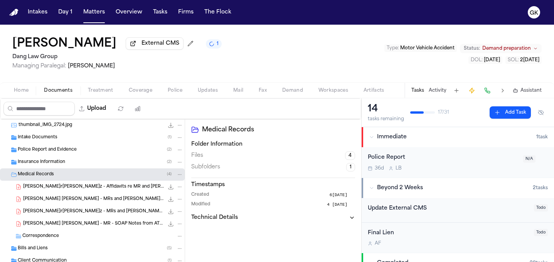
scroll to position [222, 0]
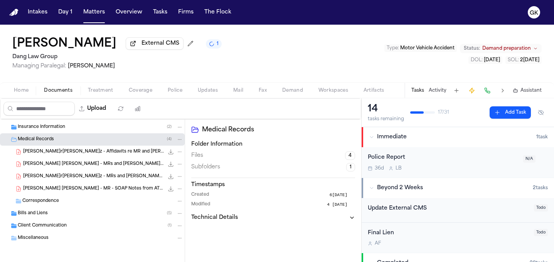
click at [76, 186] on span "A. Zaldivar Diaz - MR - SOAP Notes from ATX Injury Rehab - 4.4.25 to [End Date]" at bounding box center [93, 189] width 141 height 7
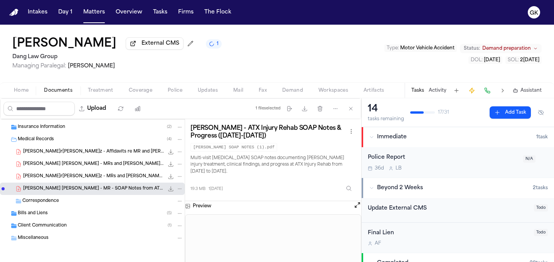
click at [357, 209] on button "Open preview" at bounding box center [358, 205] width 8 height 8
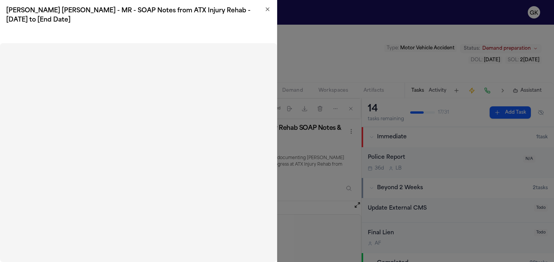
click at [269, 12] on icon "button" at bounding box center [268, 9] width 6 height 6
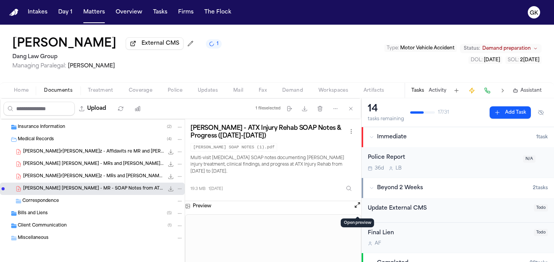
click at [126, 174] on span "A. Zaldivar Diaz - MRs and Bills with Affidavits from Quantum Pain & Orthopedic…" at bounding box center [93, 177] width 141 height 7
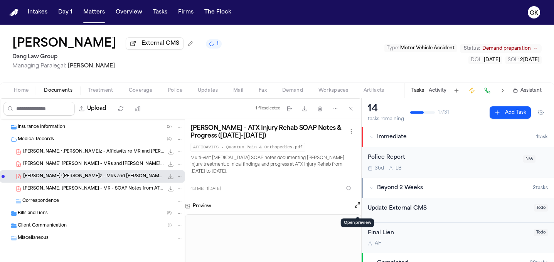
click at [355, 209] on button "Open preview" at bounding box center [358, 205] width 8 height 8
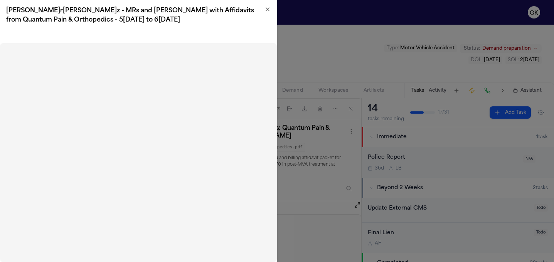
click at [264, 7] on h2 "A. Zaldivar Diaz - MRs and Bills with Affidavits from Quantum Pain & Orthopedic…" at bounding box center [138, 15] width 265 height 19
click at [266, 10] on icon "button" at bounding box center [267, 9] width 3 height 3
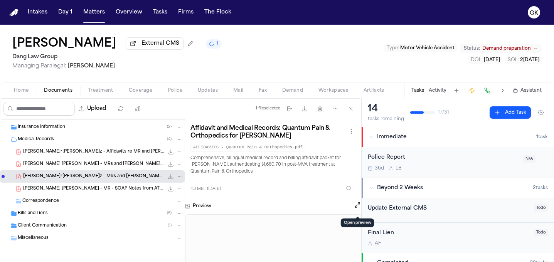
click at [110, 167] on span "A. Zaldivar Diaz - MRs and Bills from MRI Centers of Texas - 5.15.25" at bounding box center [93, 164] width 141 height 7
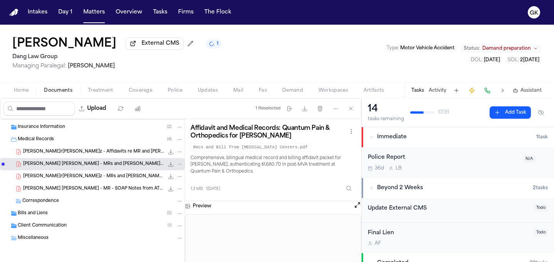
click at [358, 208] on button "Open preview" at bounding box center [358, 205] width 8 height 8
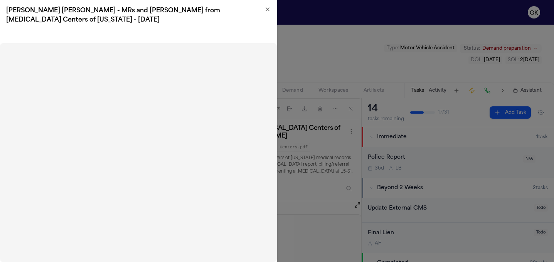
click at [264, 9] on h2 "A. Zaldivar Diaz - MRs and Bills from MRI Centers of Texas - 5.15.25" at bounding box center [138, 15] width 265 height 19
click at [267, 10] on icon "button" at bounding box center [267, 9] width 3 height 3
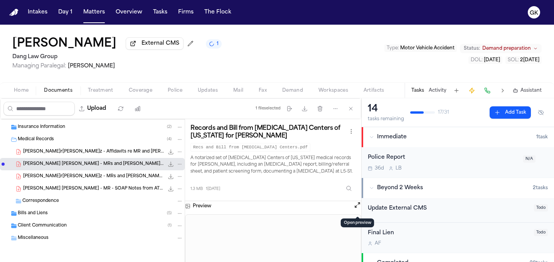
click at [115, 152] on span "A. Zaldivar Diaz - Affidavits re MR and Bills from ATX Injury Rehab North - Und…" at bounding box center [93, 152] width 141 height 7
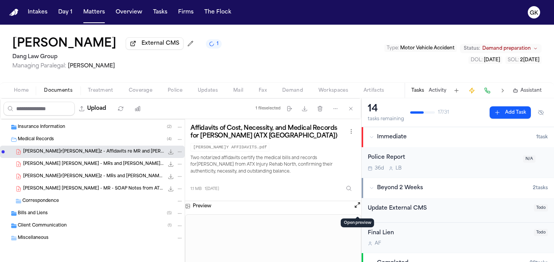
click at [356, 209] on button "Open preview" at bounding box center [358, 205] width 8 height 8
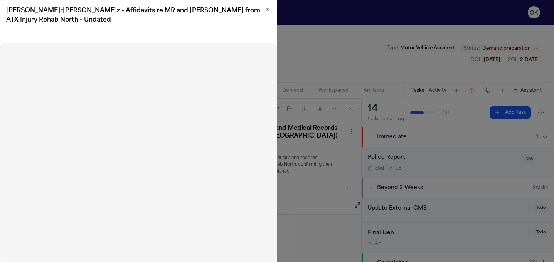
click at [270, 11] on icon "button" at bounding box center [268, 9] width 6 height 6
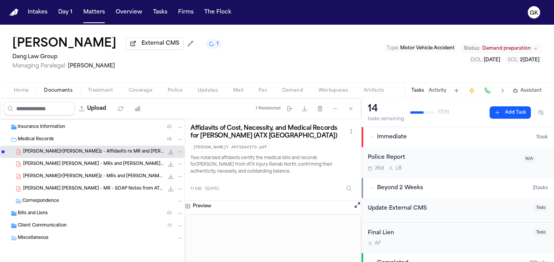
click at [60, 216] on div "Bills and Liens ( 5 )" at bounding box center [101, 213] width 166 height 7
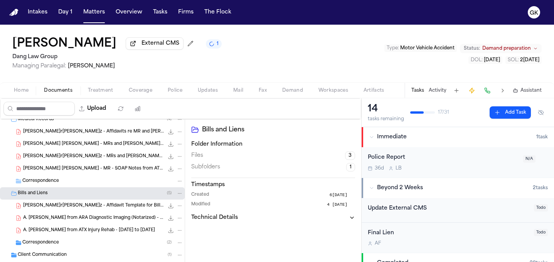
scroll to position [247, 0]
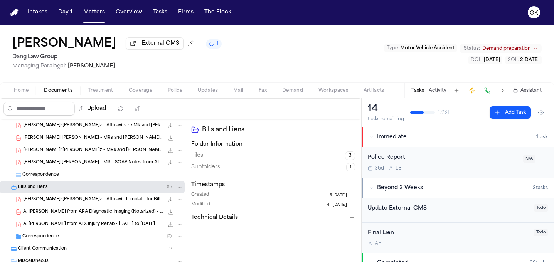
click at [96, 216] on span "A. Zaldivar Diaz - Bill from ARA Diagnostic Imaging (Notarized) - 4.8.25" at bounding box center [93, 212] width 141 height 7
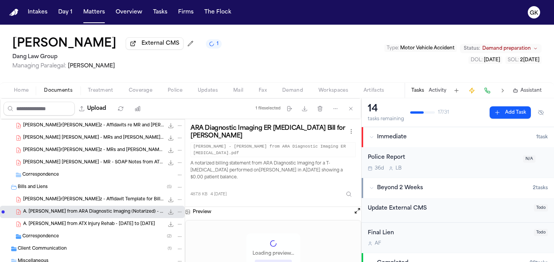
click at [354, 208] on button "Open preview" at bounding box center [358, 211] width 8 height 8
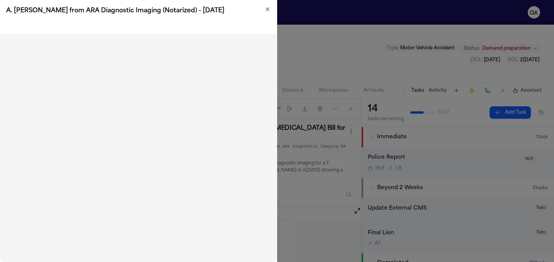
click at [269, 14] on h2 "A. Zaldivar Diaz - Bill from ARA Diagnostic Imaging (Notarized) - 4.8.25" at bounding box center [138, 10] width 265 height 9
click at [269, 10] on icon "button" at bounding box center [268, 9] width 6 height 6
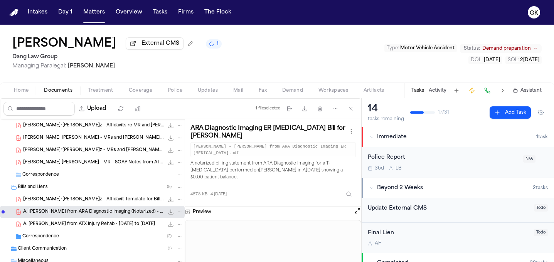
click at [100, 224] on span "A. Zaldivar Diaz - Bill from ATX Injury Rehab - 4.4.25 to 6.30.25" at bounding box center [89, 224] width 132 height 7
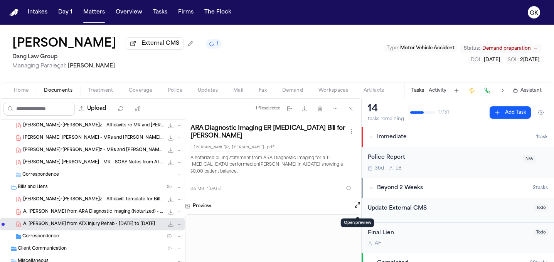
click at [359, 208] on button "Open preview" at bounding box center [358, 205] width 8 height 8
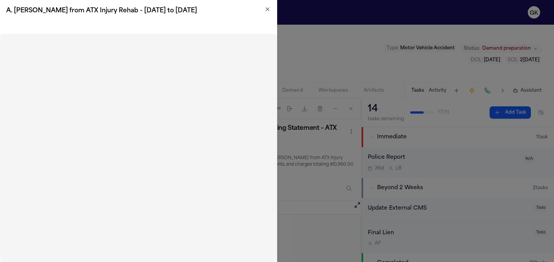
click at [270, 10] on icon "button" at bounding box center [268, 9] width 6 height 6
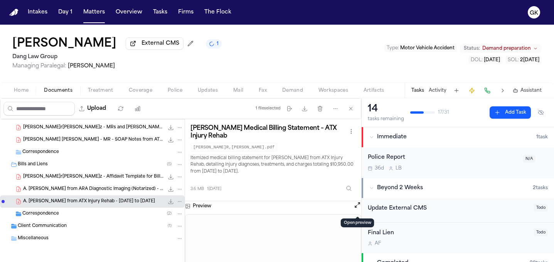
scroll to position [271, 0]
click at [67, 216] on div "Correspondence ( 2 )" at bounding box center [102, 213] width 161 height 7
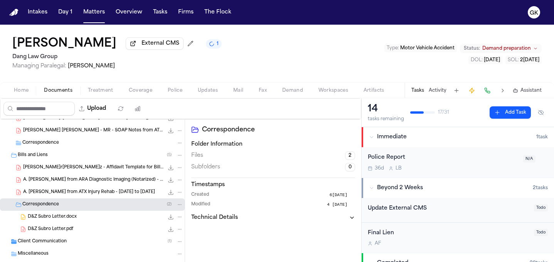
scroll to position [296, 0]
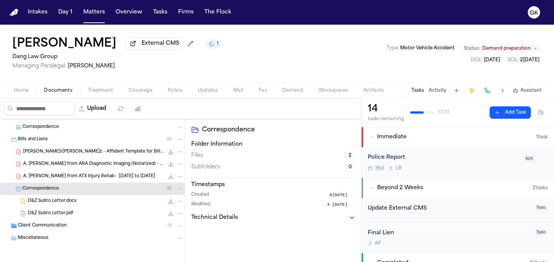
click at [82, 217] on div "D&Z Subro Letter.pdf 1.1 MB • PDF" at bounding box center [106, 214] width 156 height 8
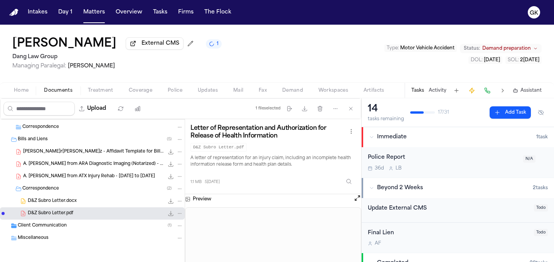
click at [58, 229] on span "Client Communication" at bounding box center [42, 226] width 49 height 7
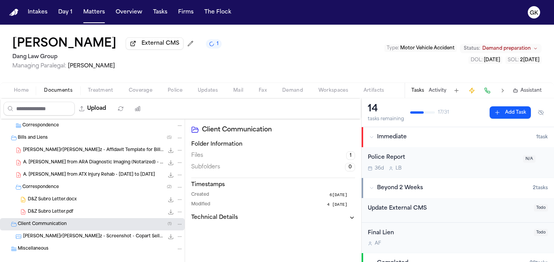
click at [93, 239] on span "A. Zaldivar Diaz - Screenshot - Copart Seller Portal Login Error - 6.2.25" at bounding box center [93, 237] width 141 height 7
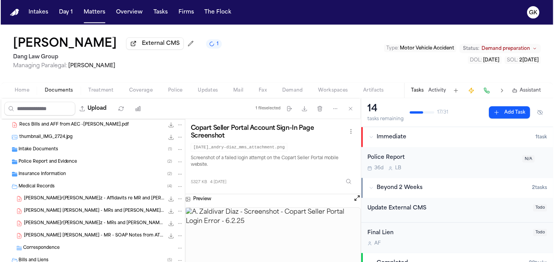
scroll to position [173, 0]
click at [59, 169] on div "Police Report and Evidence ( 2 )" at bounding box center [92, 162] width 185 height 12
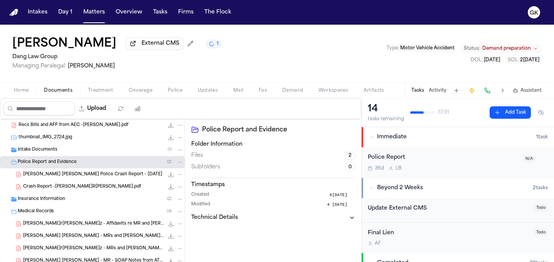
click at [92, 181] on div "A. Zaldivar Diaz - Killeen Police Crash Report - 4.4.25 197.0 KB • PDF" at bounding box center [92, 175] width 185 height 12
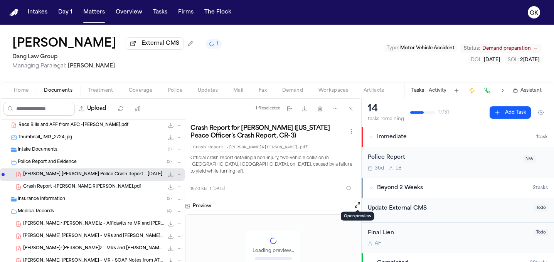
click at [357, 201] on button "Open preview" at bounding box center [358, 205] width 8 height 8
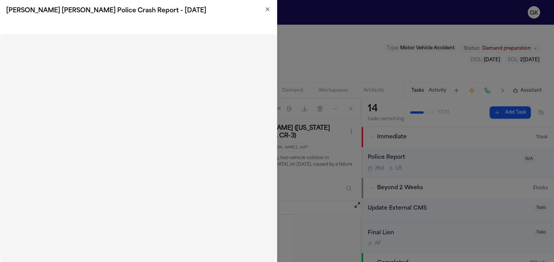
click at [265, 10] on icon "button" at bounding box center [268, 9] width 6 height 6
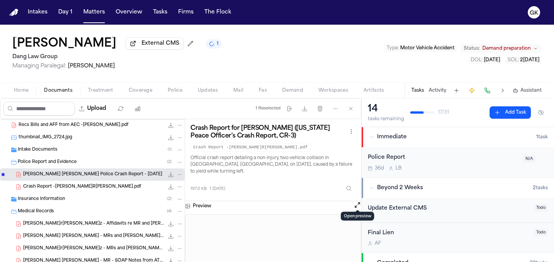
click at [320, 37] on div "Andry Zaldivar Diaz External CMS 1 Dang Law Group Managing Paralegal: Jacquelin…" at bounding box center [277, 54] width 554 height 58
click at [334, 90] on span "Workspaces" at bounding box center [334, 91] width 30 height 6
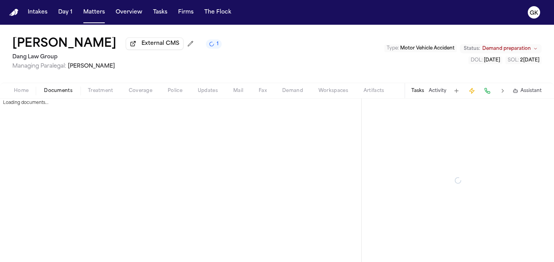
drag, startPoint x: 73, startPoint y: 93, endPoint x: 58, endPoint y: 92, distance: 15.1
click at [73, 93] on button "Documents" at bounding box center [58, 90] width 44 height 9
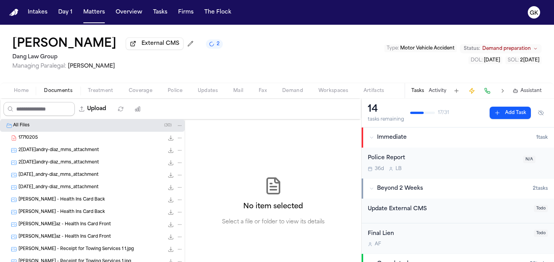
click at [59, 110] on input "Search files" at bounding box center [38, 109] width 71 height 14
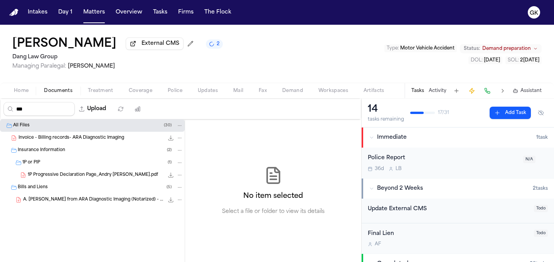
click at [64, 140] on span "Invoice - Billing records- ARA Diagnostic Imaging" at bounding box center [72, 138] width 106 height 7
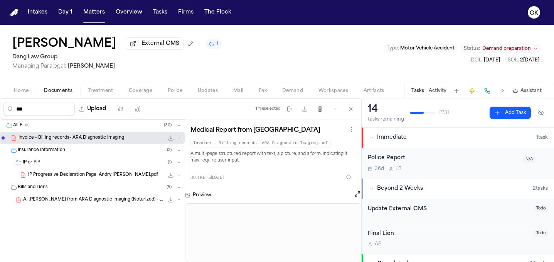
click at [79, 193] on div "Bills and Liens ( 5 )" at bounding box center [92, 187] width 185 height 12
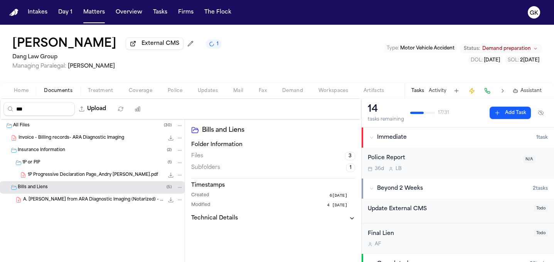
click at [81, 201] on span "A. Zaldivar Diaz - Bill from ARA Diagnostic Imaging (Notarized) - 4.8.25" at bounding box center [93, 199] width 141 height 7
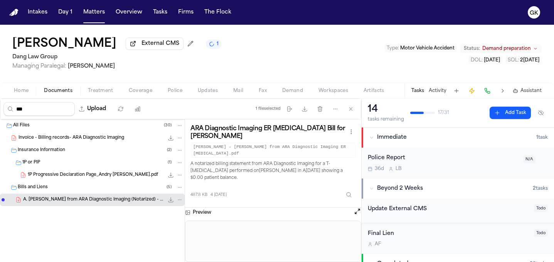
scroll to position [248, 0]
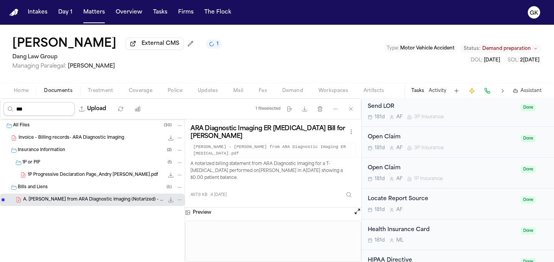
click at [33, 110] on input "***" at bounding box center [38, 109] width 71 height 14
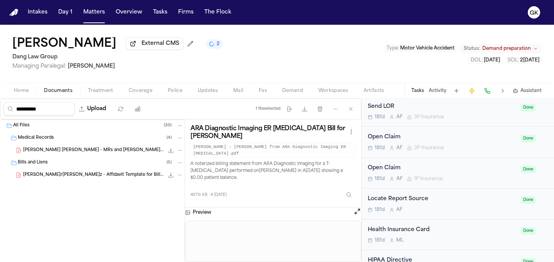
click at [81, 153] on span "A. Zaldivar Diaz - MRs and Bills from MRI Centers of Texas - 5.15.25" at bounding box center [93, 150] width 141 height 7
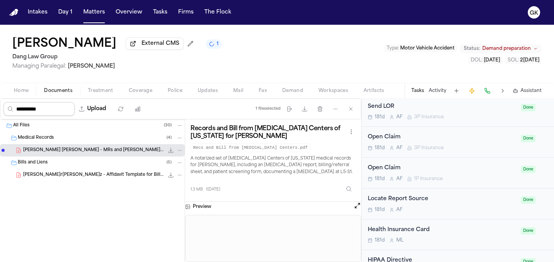
click at [41, 115] on input "**********" at bounding box center [38, 109] width 71 height 14
drag, startPoint x: 57, startPoint y: 115, endPoint x: -1, endPoint y: 110, distance: 58.8
click at [0, 110] on html "**********" at bounding box center [277, 131] width 554 height 262
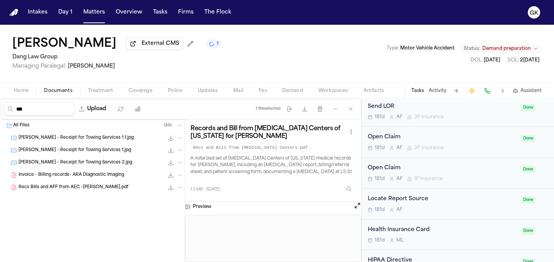
click at [79, 191] on span "Recs Bills and AFF from AEC - [PERSON_NAME].pdf" at bounding box center [74, 187] width 110 height 7
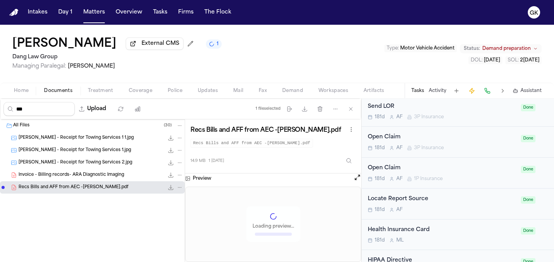
drag, startPoint x: 119, startPoint y: 189, endPoint x: 135, endPoint y: 186, distance: 16.5
click at [119, 189] on span "Recs Bills and AFF from AEC - [PERSON_NAME].pdf" at bounding box center [74, 187] width 110 height 7
click at [355, 181] on button "Open preview" at bounding box center [358, 177] width 8 height 8
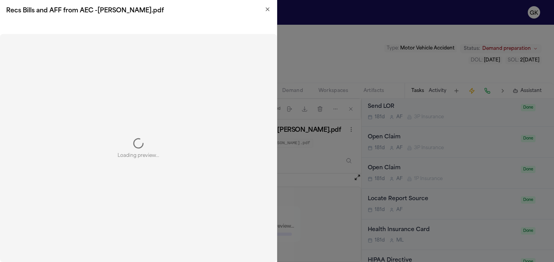
click at [267, 12] on icon "button" at bounding box center [268, 9] width 6 height 6
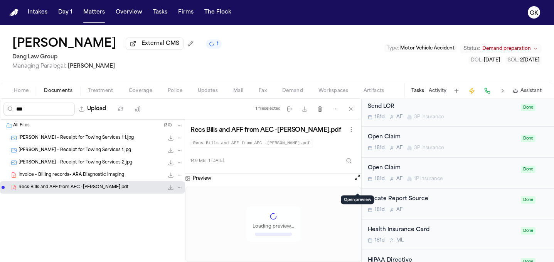
click at [356, 181] on button "Open preview" at bounding box center [358, 177] width 8 height 8
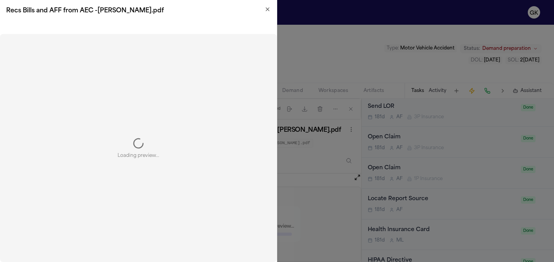
click at [269, 8] on icon "button" at bounding box center [268, 9] width 6 height 6
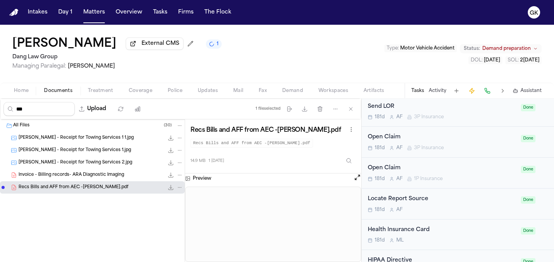
click at [354, 181] on button "Open preview" at bounding box center [358, 177] width 8 height 8
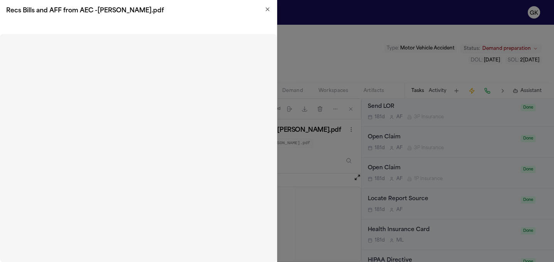
click at [265, 9] on icon "button" at bounding box center [268, 9] width 6 height 6
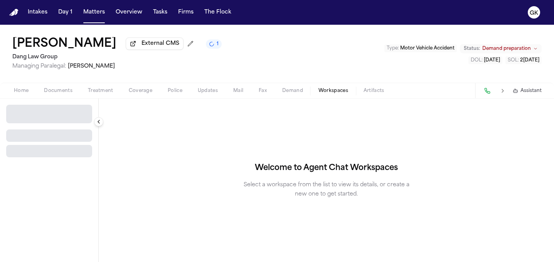
click at [336, 91] on span "Workspaces" at bounding box center [334, 91] width 30 height 6
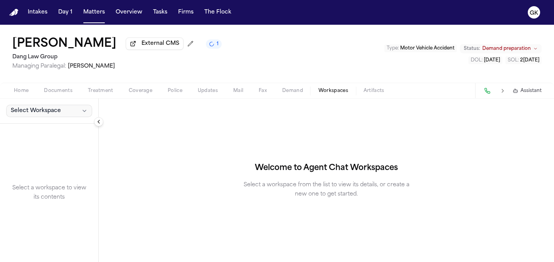
click at [60, 113] on button "Select Workspace" at bounding box center [49, 111] width 86 height 12
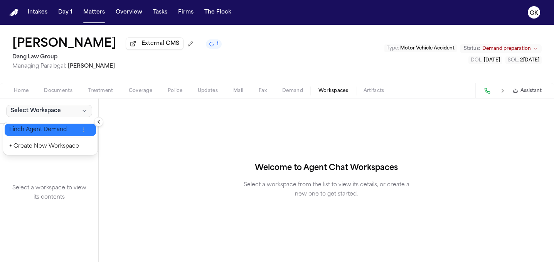
click at [56, 133] on span "Finch Agent Demand" at bounding box center [44, 130] width 70 height 8
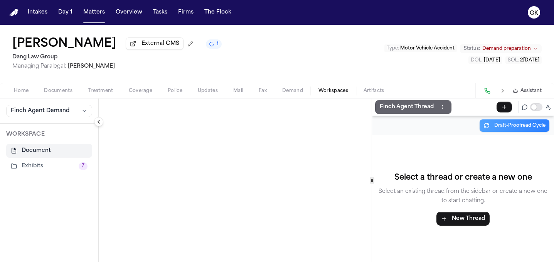
click at [407, 108] on p "Finch Agent Thread" at bounding box center [407, 106] width 54 height 9
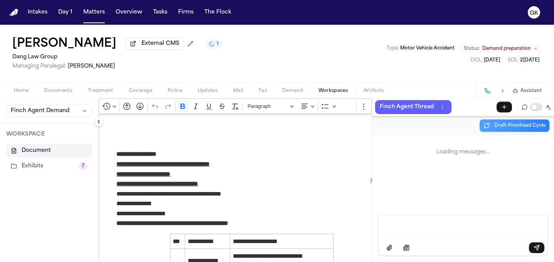
click at [411, 219] on div "Message input" at bounding box center [464, 226] width 160 height 23
click at [412, 228] on p "Message input" at bounding box center [463, 226] width 150 height 8
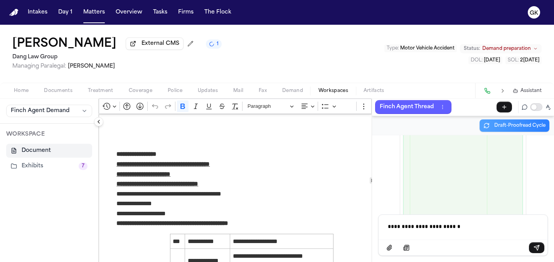
scroll to position [103633, 0]
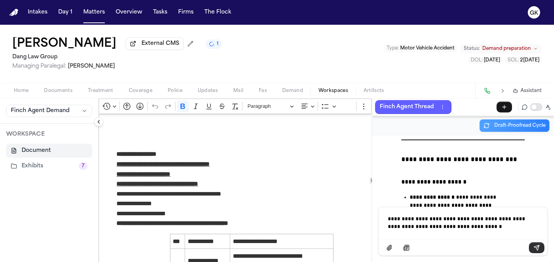
click at [539, 249] on icon "Send message" at bounding box center [537, 247] width 6 height 6
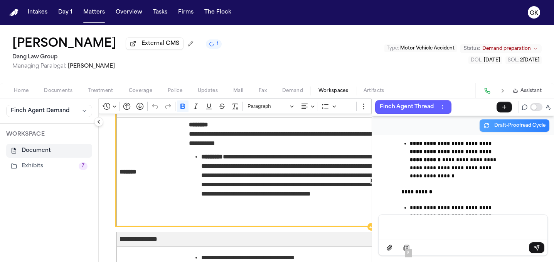
scroll to position [2341, 0]
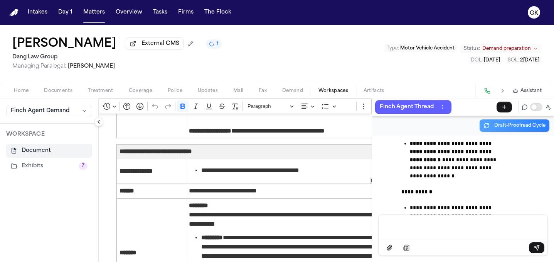
drag, startPoint x: 451, startPoint y: 193, endPoint x: 396, endPoint y: 176, distance: 57.5
click at [396, 176] on div "**********" at bounding box center [463, 174] width 182 height 79
copy p "**********"
click at [422, 223] on p "Message input" at bounding box center [463, 226] width 150 height 8
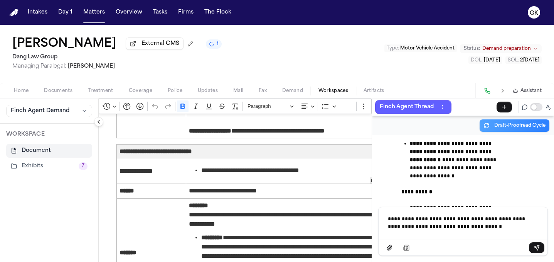
drag, startPoint x: 460, startPoint y: 218, endPoint x: 475, endPoint y: 224, distance: 16.3
click at [460, 218] on p "**********" at bounding box center [463, 222] width 150 height 15
click at [495, 218] on p "**********" at bounding box center [463, 222] width 150 height 15
click at [500, 218] on p "**********" at bounding box center [463, 222] width 150 height 15
click at [538, 248] on icon "Send message" at bounding box center [537, 247] width 6 height 6
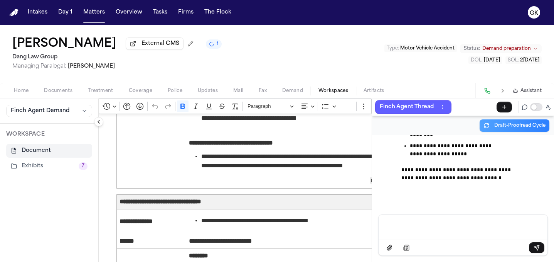
scroll to position [107281, 0]
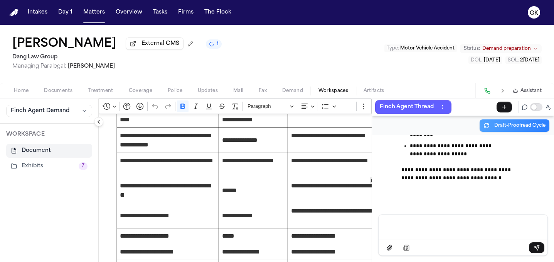
click at [416, 225] on p "Message input" at bounding box center [463, 226] width 150 height 8
click at [396, 223] on p "Message input" at bounding box center [463, 226] width 150 height 8
click at [404, 224] on p "Message input" at bounding box center [463, 226] width 150 height 8
click at [397, 226] on p "Message input" at bounding box center [463, 226] width 150 height 8
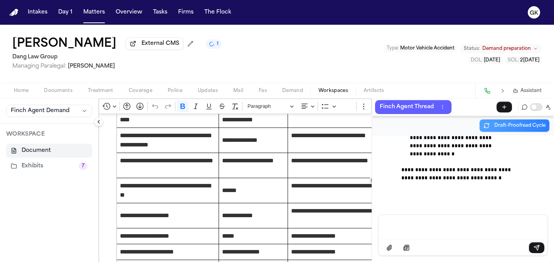
click at [430, 232] on div "Message input" at bounding box center [464, 226] width 160 height 23
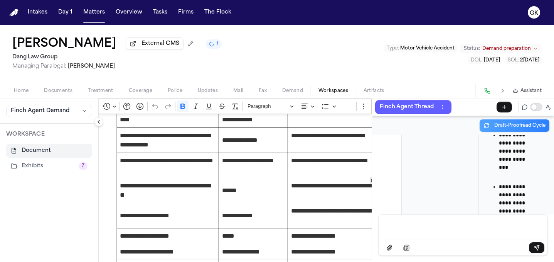
scroll to position [109678, 0]
drag, startPoint x: 498, startPoint y: 166, endPoint x: 529, endPoint y: 173, distance: 31.4
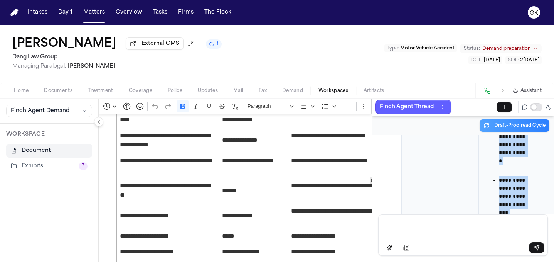
scroll to position [2087, 0]
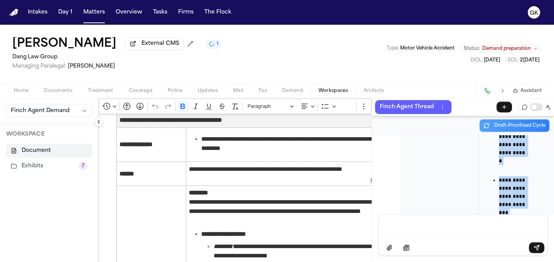
click at [409, 219] on div "Message input" at bounding box center [464, 226] width 160 height 23
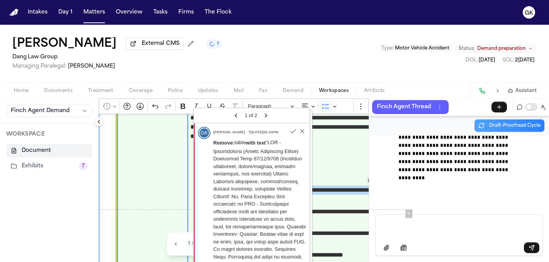
scroll to position [112704, 0]
click at [245, 207] on body "**********" at bounding box center [274, 131] width 549 height 262
click at [353, 208] on span "**********" at bounding box center [299, 216] width 168 height 19
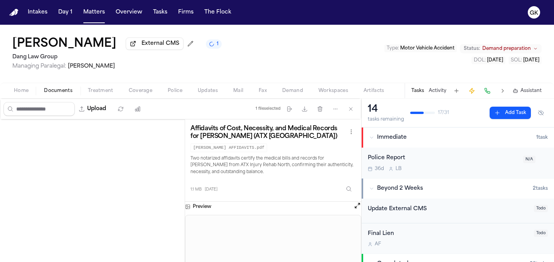
scroll to position [252, 0]
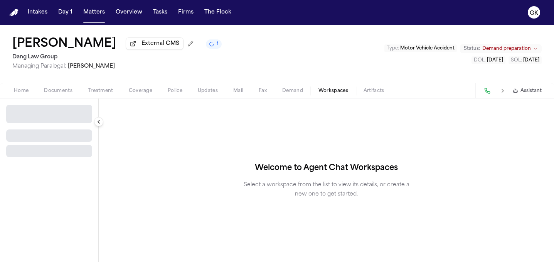
click at [335, 90] on span "Workspaces" at bounding box center [334, 91] width 30 height 6
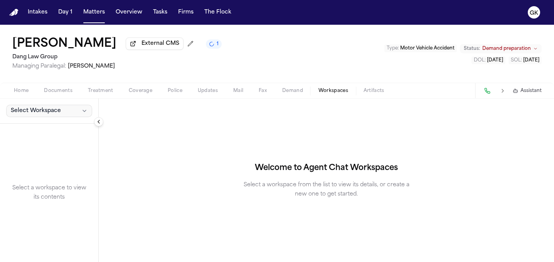
click at [51, 116] on button "Select Workspace" at bounding box center [49, 111] width 86 height 12
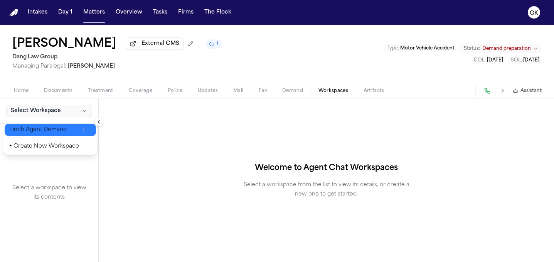
click at [54, 130] on span "Finch Agent Demand" at bounding box center [44, 130] width 70 height 8
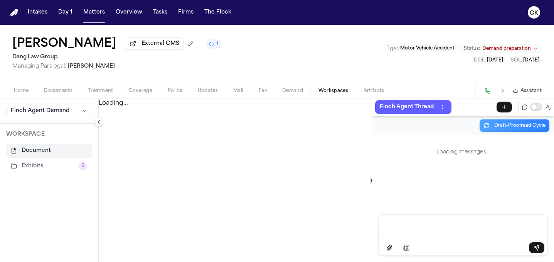
click at [50, 173] on button "Exhibits 0" at bounding box center [49, 166] width 86 height 14
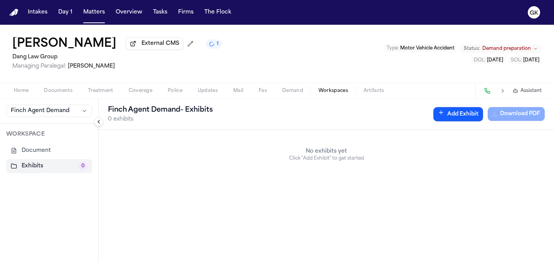
click at [456, 110] on button "Add Exhibit" at bounding box center [459, 114] width 50 height 14
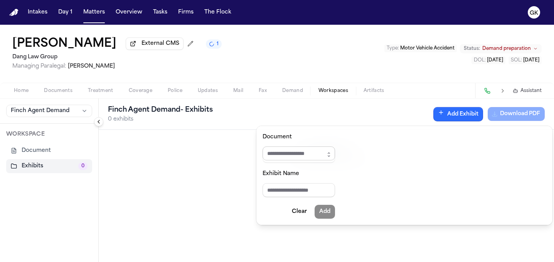
click at [308, 155] on input "Document" at bounding box center [299, 153] width 73 height 14
click at [332, 156] on icon "button" at bounding box center [329, 154] width 6 height 6
click at [332, 157] on icon "button" at bounding box center [329, 154] width 6 height 6
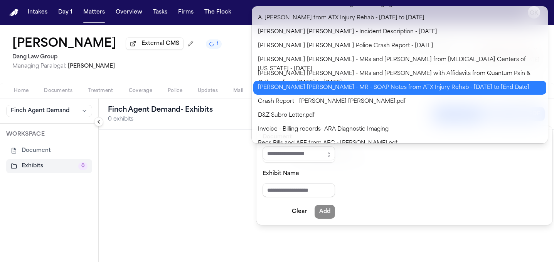
scroll to position [61, 0]
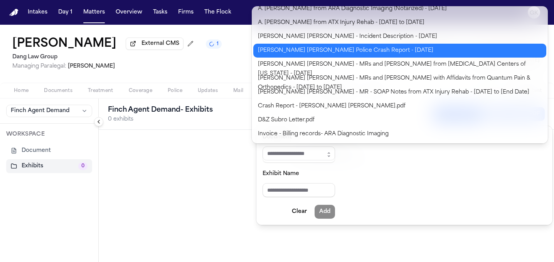
click at [333, 50] on body "**********" at bounding box center [277, 131] width 554 height 262
type input "**********"
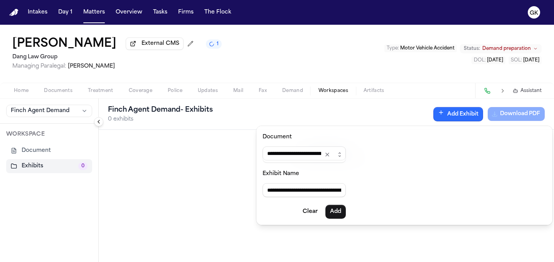
drag, startPoint x: 312, startPoint y: 152, endPoint x: 244, endPoint y: 151, distance: 67.9
click at [245, 151] on body "**********" at bounding box center [277, 131] width 554 height 262
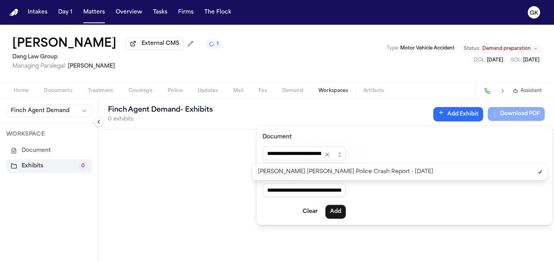
click at [346, 211] on form "**********" at bounding box center [304, 175] width 83 height 86
type input "**********"
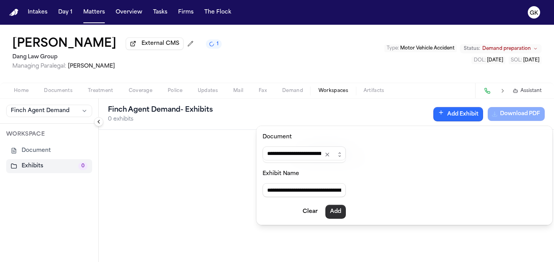
click at [346, 207] on button "Add" at bounding box center [336, 212] width 20 height 14
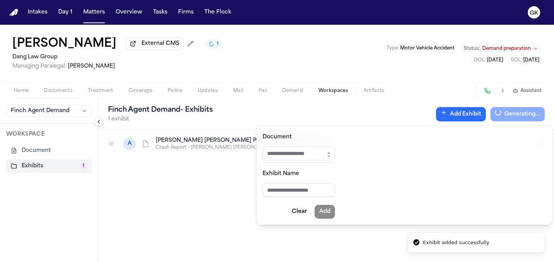
click at [230, 181] on div "Finch Agent Demand - Exhibits 1 exhibit Add Exhibit Generating... A A. Zaldivar…" at bounding box center [327, 179] width 456 height 163
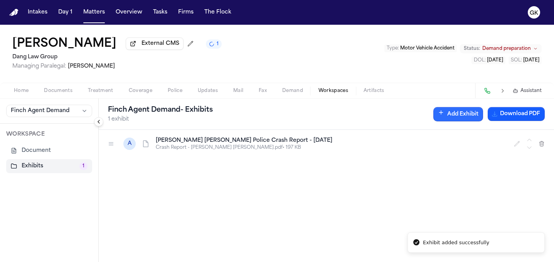
click at [444, 118] on button "Add Exhibit" at bounding box center [459, 114] width 50 height 14
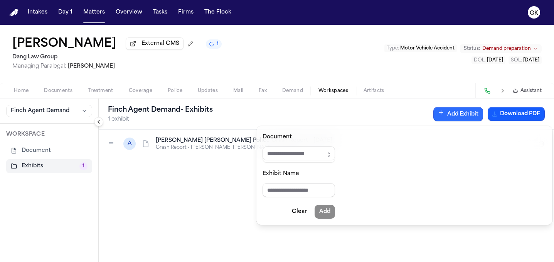
click at [332, 155] on icon "button" at bounding box center [329, 154] width 6 height 6
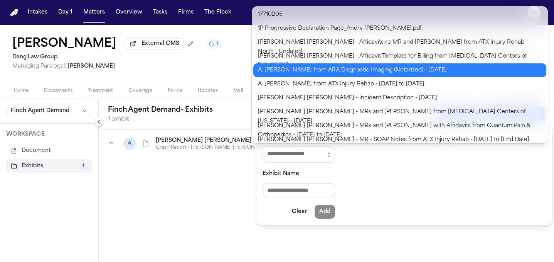
click at [409, 71] on body "**********" at bounding box center [277, 131] width 554 height 262
type input "**********"
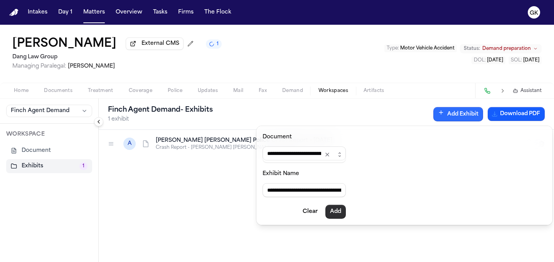
click at [345, 213] on button "Add" at bounding box center [336, 212] width 20 height 14
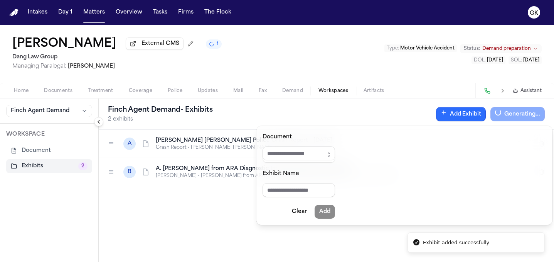
click at [450, 117] on button "Add Exhibit" at bounding box center [461, 114] width 50 height 14
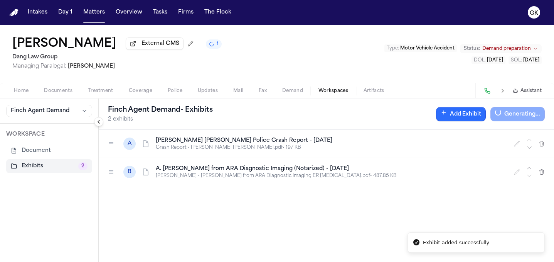
click at [445, 112] on icon "button" at bounding box center [443, 112] width 3 height 0
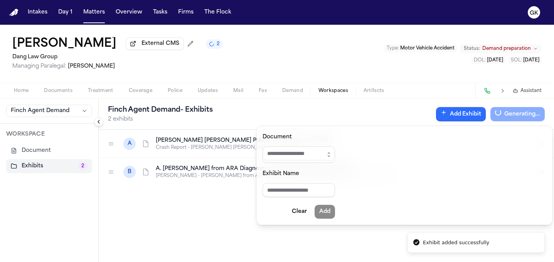
click at [332, 154] on icon "button" at bounding box center [329, 154] width 6 height 6
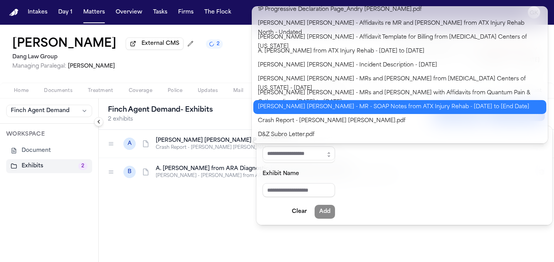
scroll to position [47, 0]
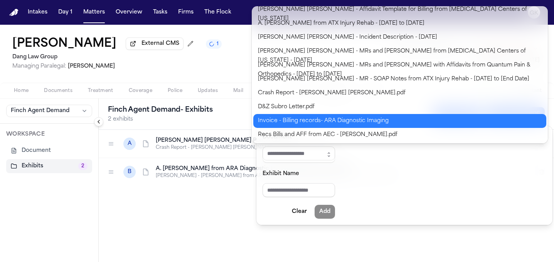
drag, startPoint x: 387, startPoint y: 122, endPoint x: 386, endPoint y: 128, distance: 6.0
click at [387, 122] on body "**********" at bounding box center [277, 131] width 554 height 262
type input "**********"
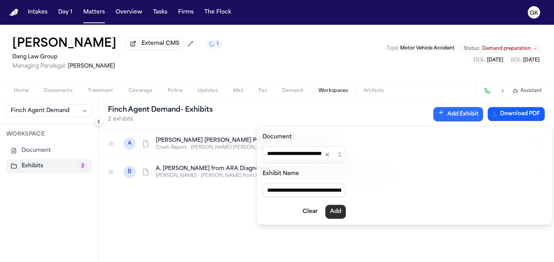
click at [341, 211] on button "Add" at bounding box center [336, 212] width 20 height 14
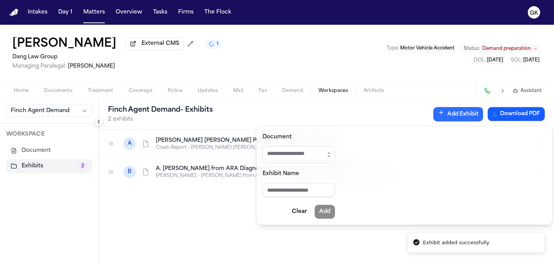
click at [463, 116] on button "Add Exhibit" at bounding box center [459, 114] width 50 height 14
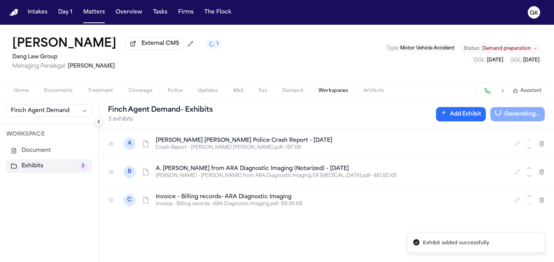
click at [455, 117] on button "Add Exhibit" at bounding box center [461, 114] width 50 height 14
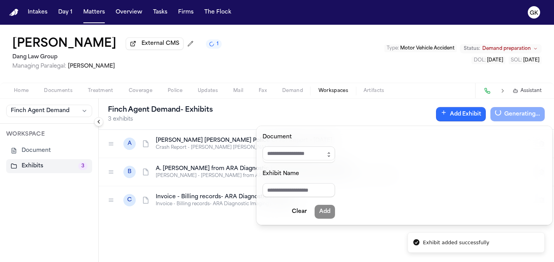
click at [335, 159] on button "button" at bounding box center [329, 154] width 12 height 16
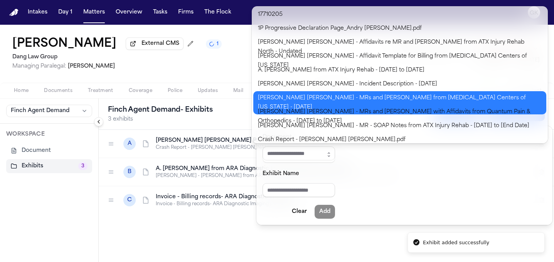
click at [384, 101] on body "**********" at bounding box center [277, 131] width 554 height 262
type input "**********"
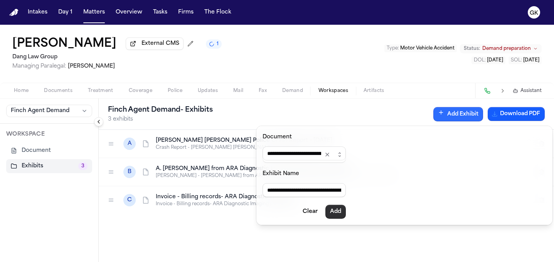
click at [344, 215] on button "Add" at bounding box center [336, 212] width 20 height 14
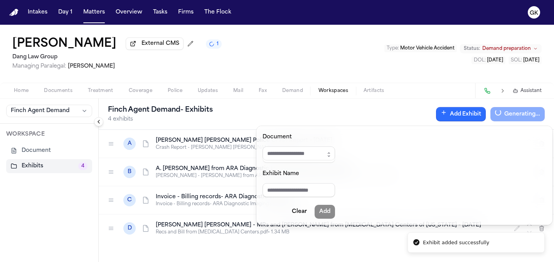
click at [449, 119] on button "Add Exhibit" at bounding box center [461, 114] width 50 height 14
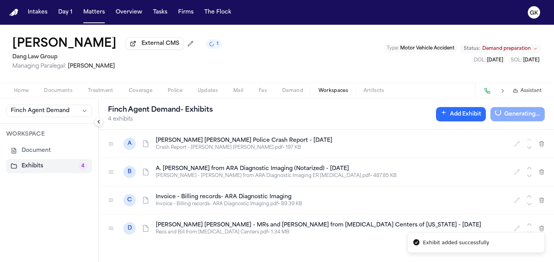
click at [458, 116] on button "Add Exhibit" at bounding box center [461, 114] width 50 height 14
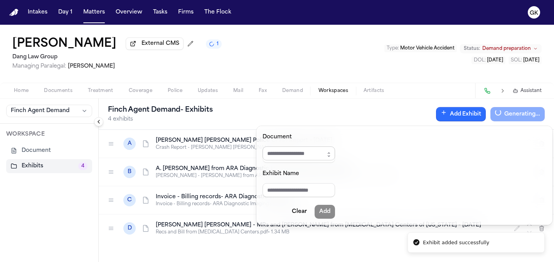
click at [323, 150] on input "Document" at bounding box center [299, 153] width 73 height 14
click at [332, 152] on icon "button" at bounding box center [329, 154] width 6 height 6
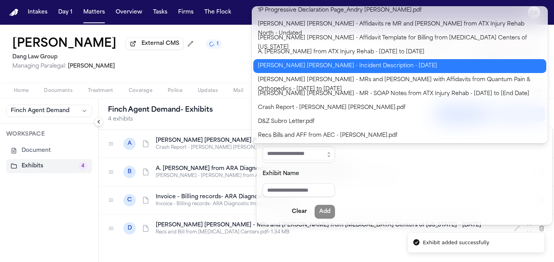
scroll to position [19, 0]
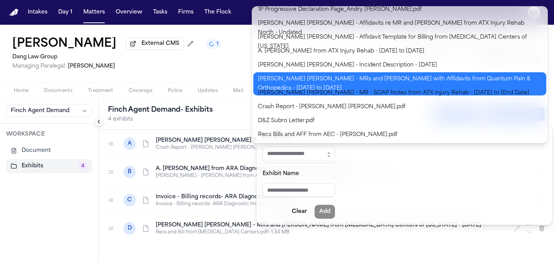
click at [354, 81] on body "**********" at bounding box center [277, 131] width 554 height 262
type input "**********"
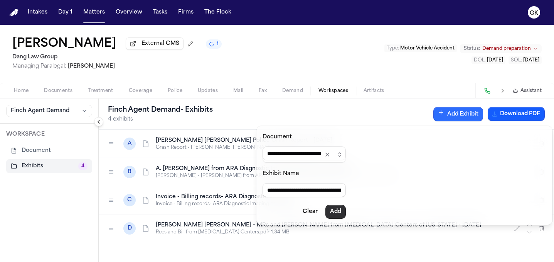
click at [342, 211] on button "Add" at bounding box center [336, 212] width 20 height 14
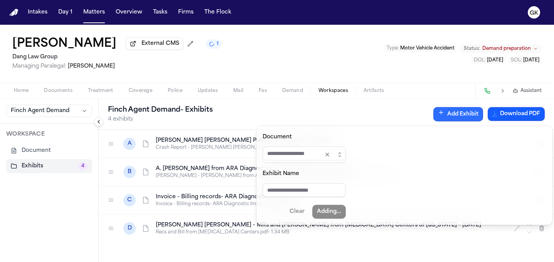
click at [454, 108] on button "Add Exhibit" at bounding box center [459, 114] width 50 height 14
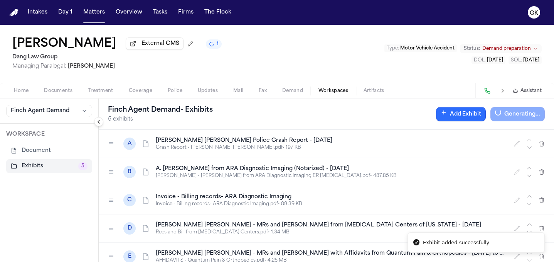
click at [450, 117] on button "Add Exhibit" at bounding box center [461, 114] width 50 height 14
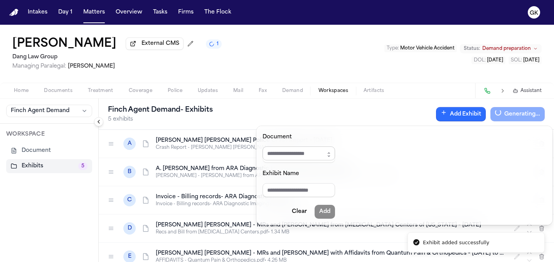
click at [321, 150] on input "Document" at bounding box center [299, 153] width 73 height 14
click at [331, 154] on button "button" at bounding box center [329, 154] width 12 height 16
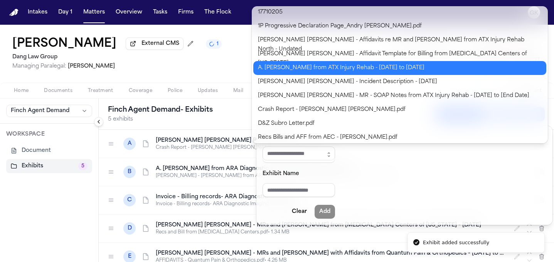
scroll to position [5, 0]
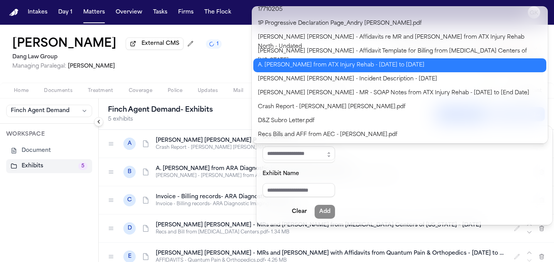
click at [410, 69] on body "**********" at bounding box center [277, 131] width 554 height 262
type input "**********"
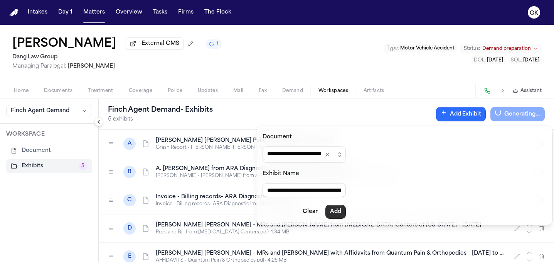
drag, startPoint x: 345, startPoint y: 210, endPoint x: 391, endPoint y: 171, distance: 60.5
click at [345, 210] on button "Add" at bounding box center [336, 212] width 20 height 14
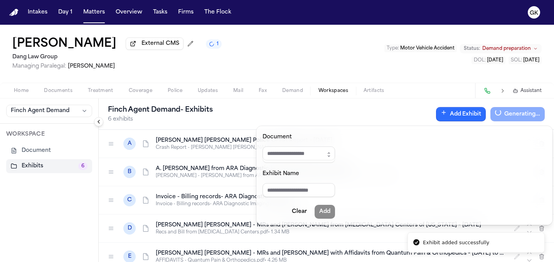
click at [446, 113] on icon "button" at bounding box center [444, 112] width 6 height 6
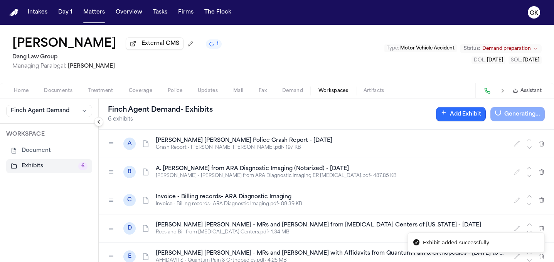
click at [472, 116] on button "Add Exhibit" at bounding box center [461, 114] width 50 height 14
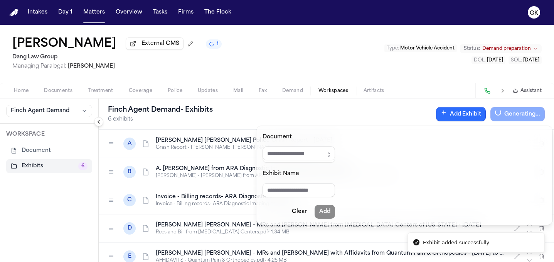
click at [330, 152] on icon "button" at bounding box center [329, 152] width 2 height 1
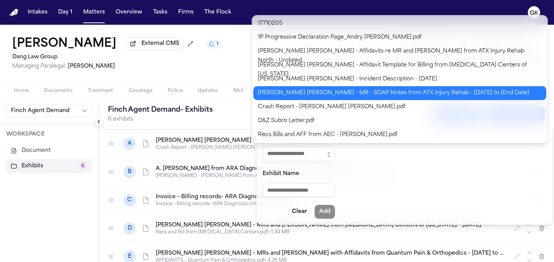
click at [377, 95] on body "**********" at bounding box center [277, 131] width 554 height 262
type input "**********"
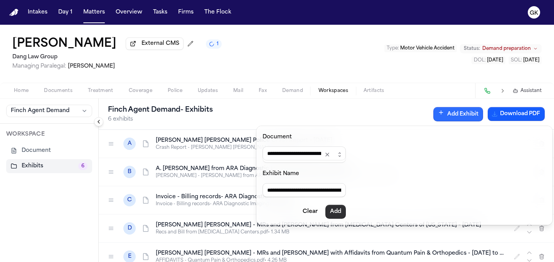
click at [341, 209] on button "Add" at bounding box center [336, 212] width 20 height 14
click at [463, 113] on button "Add Exhibit" at bounding box center [459, 114] width 50 height 14
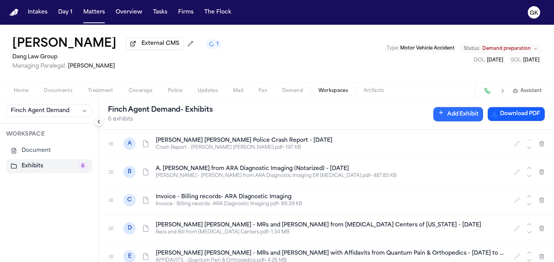
click at [449, 111] on button "Add Exhibit" at bounding box center [459, 114] width 50 height 14
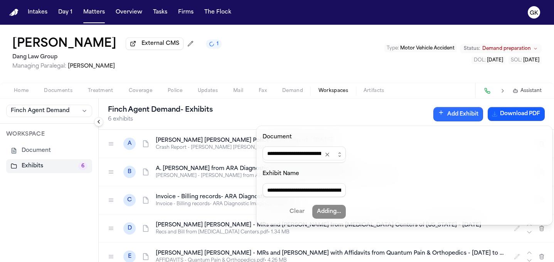
click at [283, 107] on div "Finch Agent Demand - Exhibits 6 exhibits Add Exhibit Download PDF" at bounding box center [327, 113] width 456 height 31
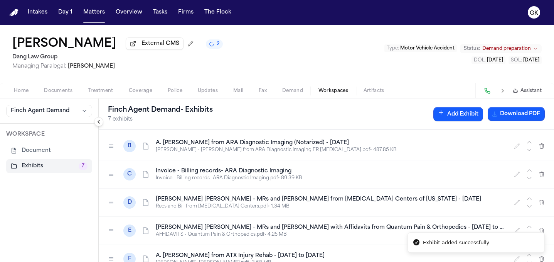
scroll to position [0, 0]
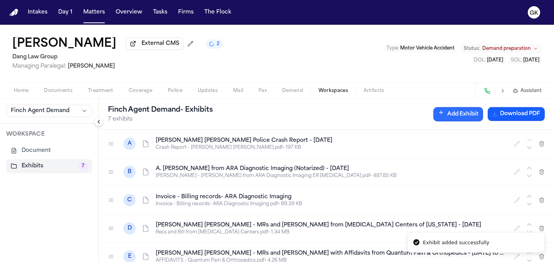
click at [454, 114] on button "Add Exhibit" at bounding box center [459, 114] width 50 height 14
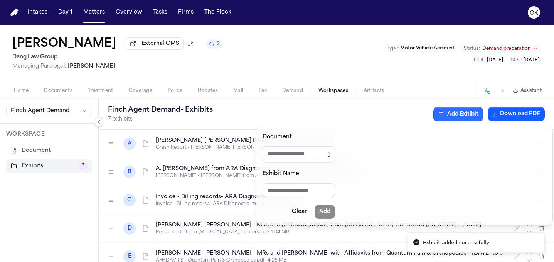
click at [332, 155] on icon "button" at bounding box center [329, 154] width 6 height 6
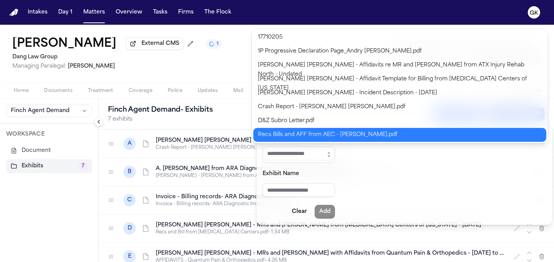
click at [341, 261] on div "Document Exhibit Name Clear Add 17710205 1P Progressive Declaration Page_Andry …" at bounding box center [277, 262] width 554 height 0
type input "**********"
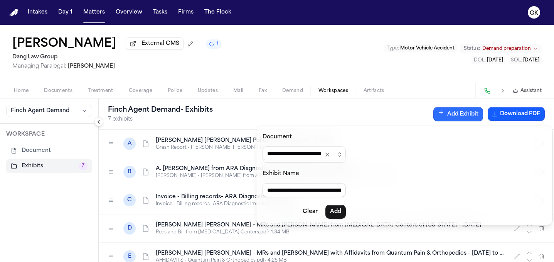
type input "**********"
click at [344, 210] on button "Add" at bounding box center [336, 212] width 20 height 14
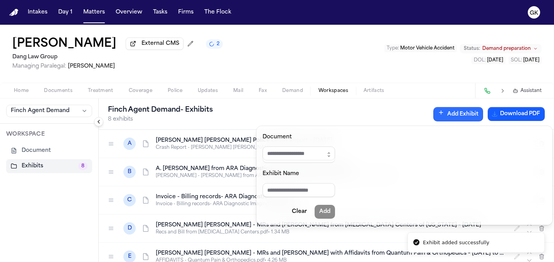
click at [270, 107] on div "Finch Agent Demand - Exhibits 8 exhibits Add Exhibit Download PDF" at bounding box center [327, 113] width 456 height 31
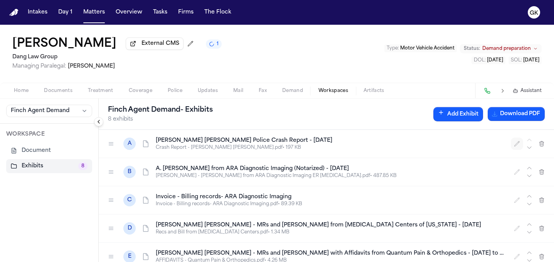
click at [511, 144] on button "button" at bounding box center [517, 143] width 12 height 12
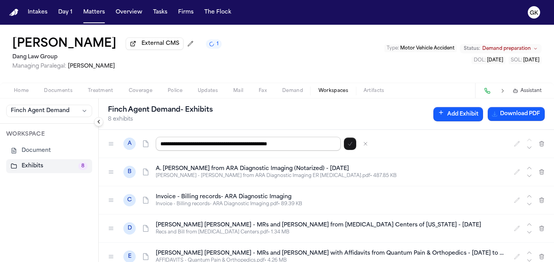
drag, startPoint x: 281, startPoint y: 145, endPoint x: 363, endPoint y: 153, distance: 83.0
click at [363, 153] on div "**********" at bounding box center [327, 144] width 456 height 28
drag, startPoint x: 204, startPoint y: 145, endPoint x: 106, endPoint y: 139, distance: 98.2
click at [115, 144] on div "**********" at bounding box center [327, 144] width 456 height 28
type input "**********"
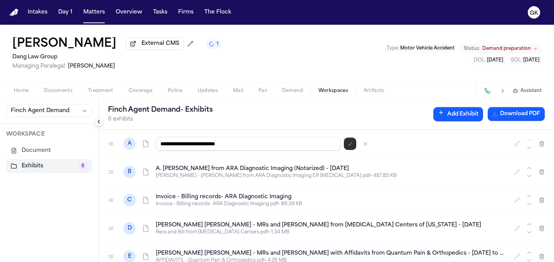
click at [351, 145] on icon "button" at bounding box center [350, 143] width 4 height 3
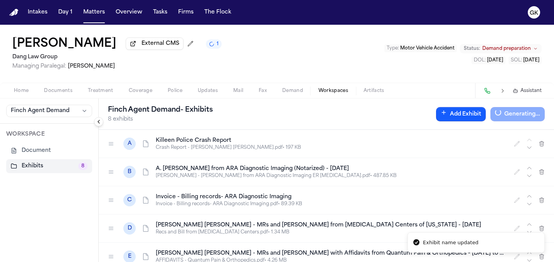
click at [339, 181] on div "B A. Zaldivar Diaz - Bill from ARA Diagnostic Imaging (Notarized) - 4.8.25 A. D…" at bounding box center [327, 172] width 456 height 28
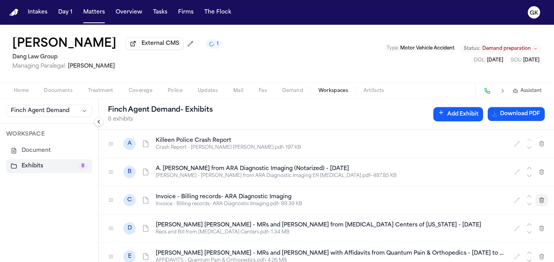
click at [539, 202] on icon "button" at bounding box center [542, 200] width 6 height 6
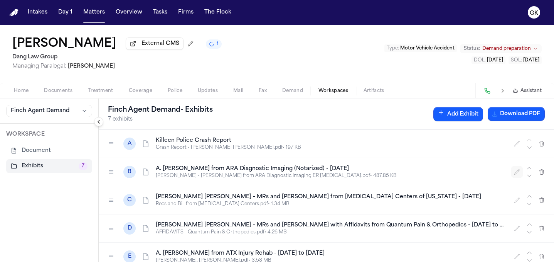
drag, startPoint x: 507, startPoint y: 172, endPoint x: 485, endPoint y: 176, distance: 22.5
click at [511, 172] on button "button" at bounding box center [517, 172] width 12 height 12
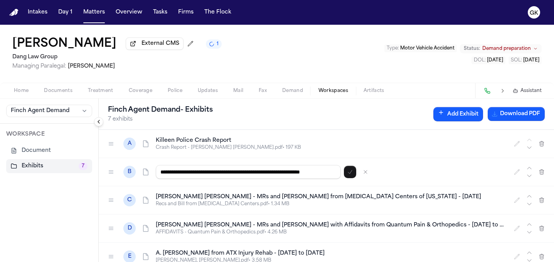
drag, startPoint x: 197, startPoint y: 175, endPoint x: 103, endPoint y: 171, distance: 94.6
click at [107, 174] on div "**********" at bounding box center [327, 172] width 456 height 28
drag, startPoint x: 253, startPoint y: 173, endPoint x: 333, endPoint y: 169, distance: 80.4
click at [333, 169] on input "**********" at bounding box center [248, 172] width 185 height 14
type input "**********"
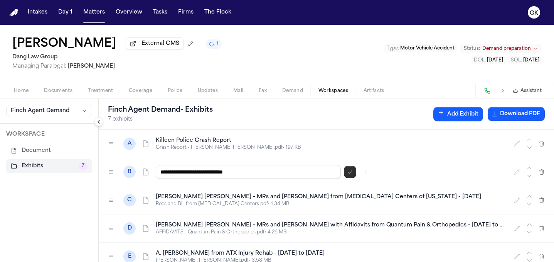
click at [351, 175] on icon "button" at bounding box center [350, 172] width 6 height 6
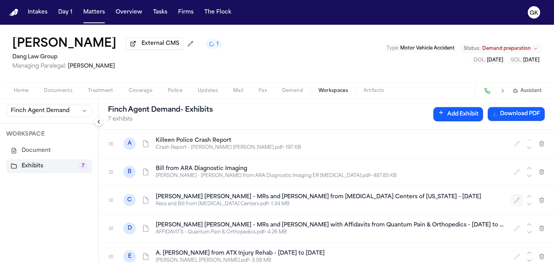
click at [514, 200] on icon "button" at bounding box center [517, 200] width 6 height 6
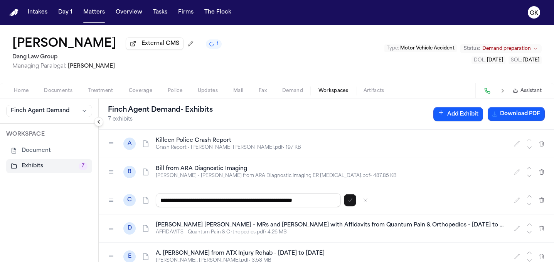
drag, startPoint x: 203, startPoint y: 203, endPoint x: 118, endPoint y: 203, distance: 84.5
click at [118, 203] on div "**********" at bounding box center [327, 200] width 456 height 28
click at [193, 201] on input "**********" at bounding box center [248, 200] width 185 height 14
drag, startPoint x: 266, startPoint y: 203, endPoint x: 361, endPoint y: 200, distance: 95.0
click at [358, 201] on div "**********" at bounding box center [330, 200] width 349 height 14
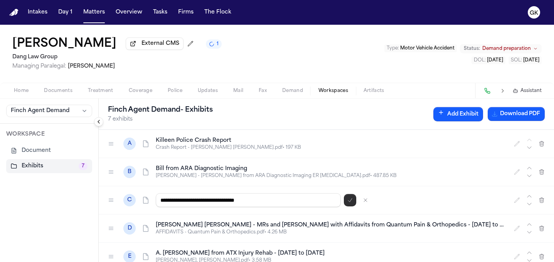
type input "**********"
click at [347, 201] on icon "button" at bounding box center [350, 200] width 6 height 6
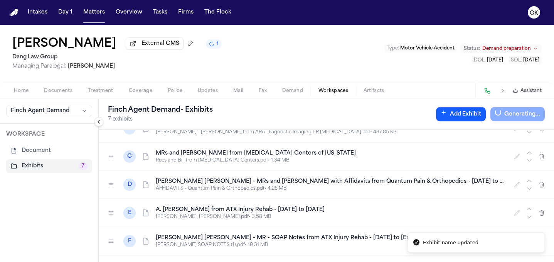
scroll to position [29, 0]
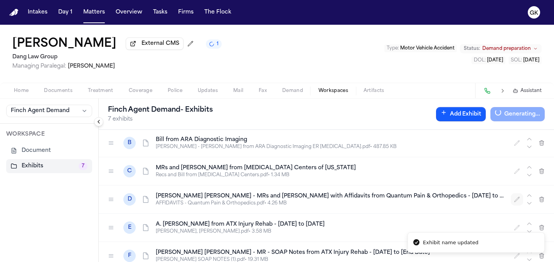
drag, startPoint x: 514, startPoint y: 200, endPoint x: 380, endPoint y: 203, distance: 134.3
click at [514, 200] on icon "button" at bounding box center [517, 199] width 6 height 6
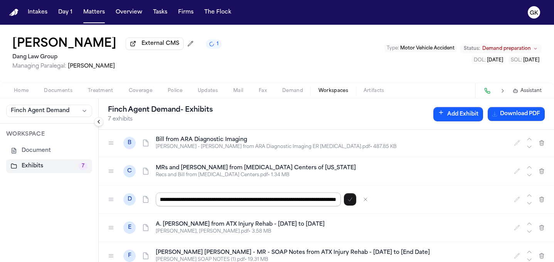
scroll to position [0, 24]
drag, startPoint x: 194, startPoint y: 201, endPoint x: 215, endPoint y: 201, distance: 21.2
click at [215, 201] on input "**********" at bounding box center [248, 199] width 185 height 14
drag, startPoint x: 174, startPoint y: 202, endPoint x: 105, endPoint y: 185, distance: 70.8
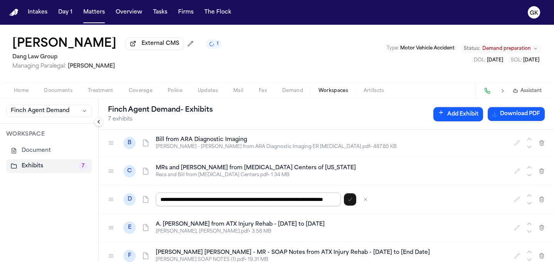
click at [110, 207] on div "**********" at bounding box center [327, 199] width 456 height 28
click at [196, 198] on input "**********" at bounding box center [248, 199] width 185 height 14
drag, startPoint x: 206, startPoint y: 200, endPoint x: 137, endPoint y: 208, distance: 69.2
click at [139, 202] on div "**********" at bounding box center [327, 199] width 456 height 28
drag, startPoint x: 288, startPoint y: 201, endPoint x: 375, endPoint y: 203, distance: 86.9
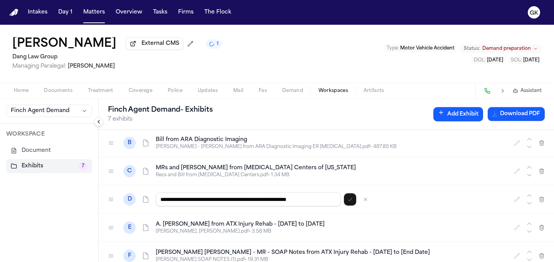
click at [375, 203] on div "**********" at bounding box center [330, 199] width 349 height 14
drag, startPoint x: 287, startPoint y: 201, endPoint x: 379, endPoint y: 194, distance: 91.7
click at [379, 194] on div "**********" at bounding box center [330, 199] width 349 height 14
click at [289, 202] on input "**********" at bounding box center [248, 199] width 185 height 14
drag, startPoint x: 288, startPoint y: 201, endPoint x: 343, endPoint y: 200, distance: 55.2
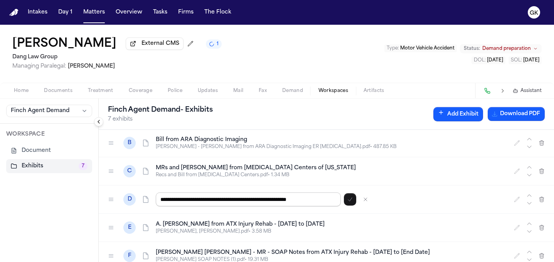
click at [343, 200] on div "**********" at bounding box center [330, 199] width 349 height 14
type input "**********"
click at [348, 202] on icon "button" at bounding box center [350, 199] width 6 height 6
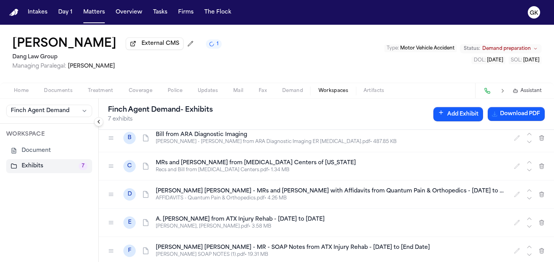
scroll to position [35, 0]
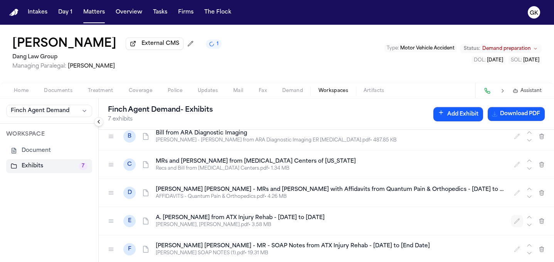
click at [514, 220] on icon "button" at bounding box center [517, 221] width 6 height 6
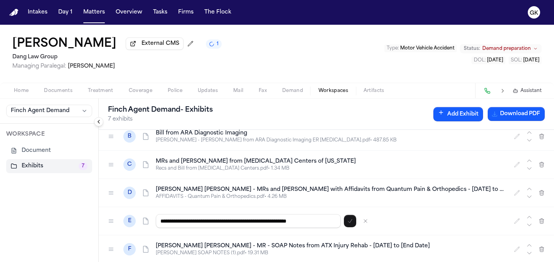
drag, startPoint x: 205, startPoint y: 223, endPoint x: 127, endPoint y: 223, distance: 77.9
click at [128, 223] on div "**********" at bounding box center [327, 221] width 456 height 28
drag, startPoint x: 232, startPoint y: 223, endPoint x: 360, endPoint y: 230, distance: 127.9
click at [360, 230] on div "**********" at bounding box center [327, 221] width 456 height 28
type input "**********"
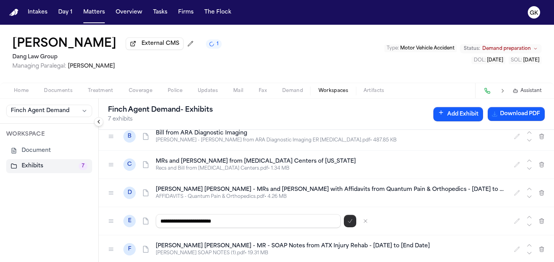
click at [350, 222] on icon "button" at bounding box center [350, 221] width 6 height 6
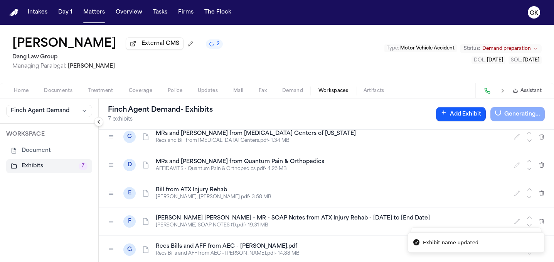
scroll to position [66, 0]
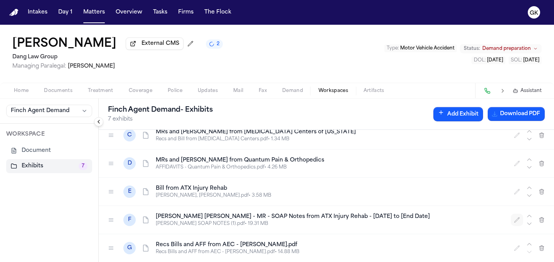
click at [515, 218] on icon "button" at bounding box center [517, 219] width 5 height 5
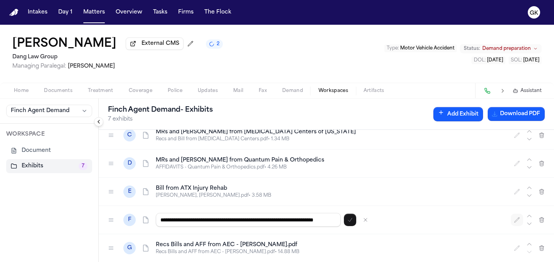
scroll to position [0, 34]
drag, startPoint x: 182, startPoint y: 219, endPoint x: 202, endPoint y: 220, distance: 20.5
click at [202, 220] on input "**********" at bounding box center [248, 220] width 185 height 14
click at [221, 221] on input "**********" at bounding box center [248, 220] width 185 height 14
drag, startPoint x: 281, startPoint y: 219, endPoint x: 388, endPoint y: 231, distance: 107.9
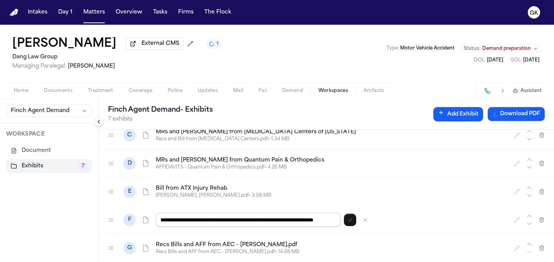
click at [388, 231] on div "**********" at bounding box center [327, 220] width 456 height 28
drag, startPoint x: 206, startPoint y: 219, endPoint x: 116, endPoint y: 218, distance: 89.9
click at [118, 219] on div "**********" at bounding box center [327, 220] width 456 height 28
click at [171, 220] on input "**********" at bounding box center [248, 220] width 185 height 14
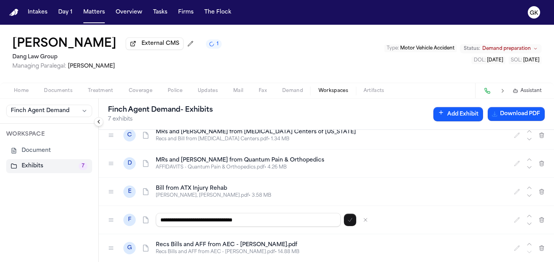
type input "**********"
click at [350, 222] on icon "button" at bounding box center [350, 219] width 6 height 6
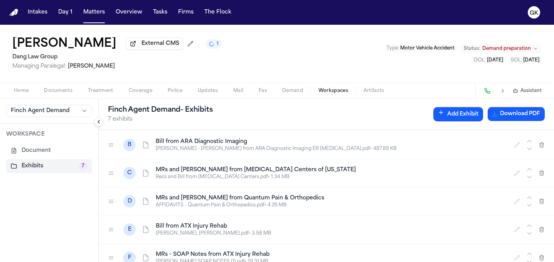
scroll to position [1, 0]
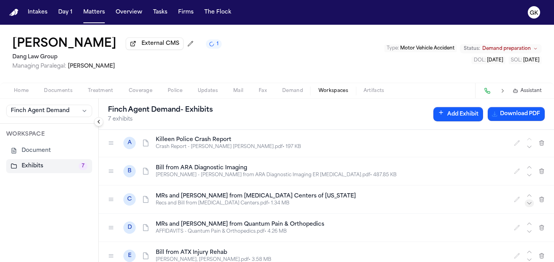
click at [527, 204] on icon "button" at bounding box center [530, 203] width 6 height 6
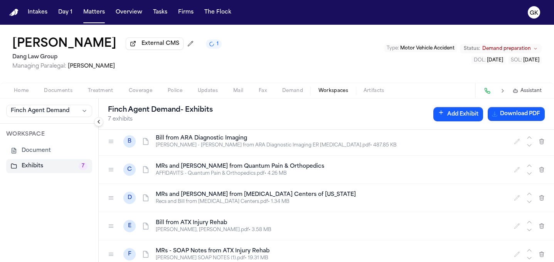
scroll to position [37, 0]
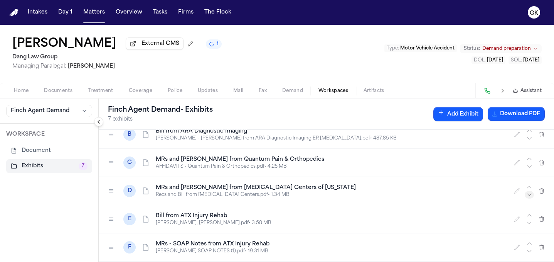
click at [527, 197] on icon "button" at bounding box center [530, 194] width 6 height 6
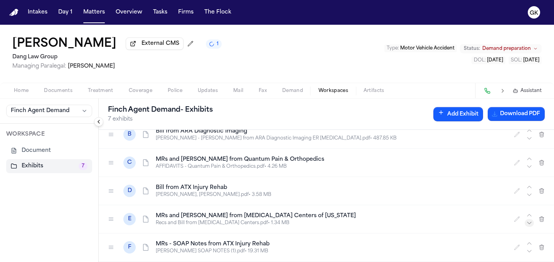
click at [527, 225] on icon "button" at bounding box center [530, 223] width 6 height 6
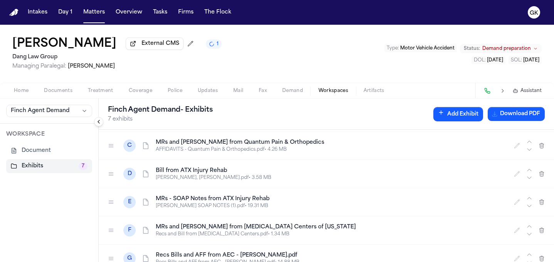
scroll to position [66, 0]
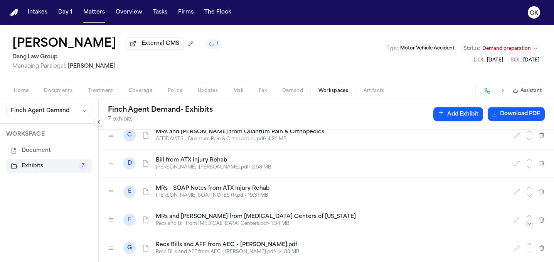
click at [527, 223] on icon "button" at bounding box center [530, 223] width 6 height 6
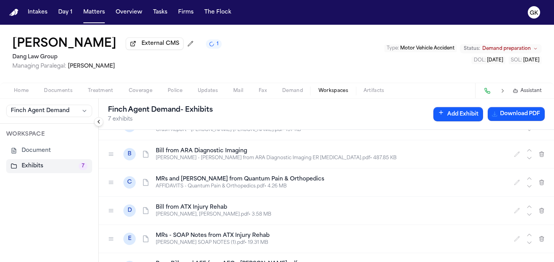
scroll to position [0, 0]
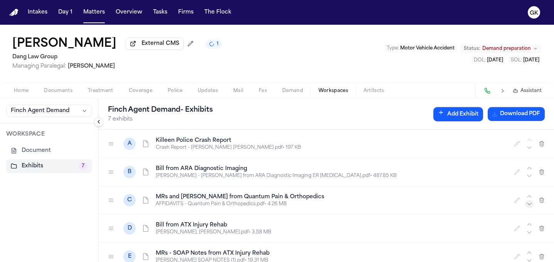
click at [527, 206] on icon "button" at bounding box center [530, 204] width 6 height 6
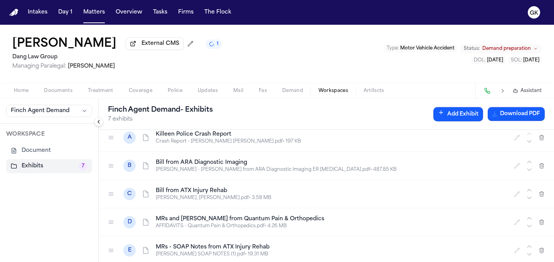
scroll to position [14, 0]
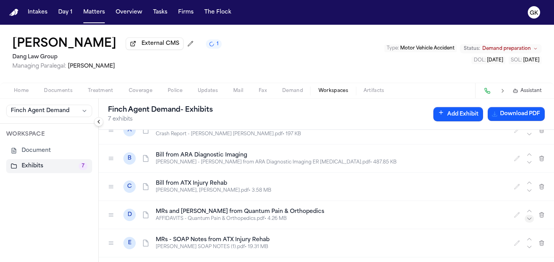
click at [527, 221] on icon "button" at bounding box center [530, 218] width 6 height 6
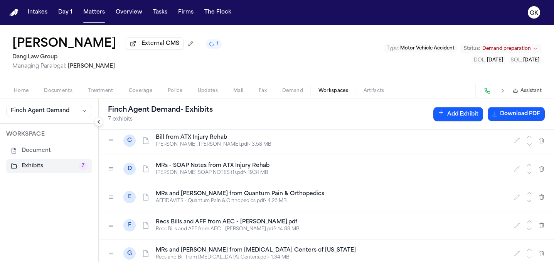
scroll to position [62, 0]
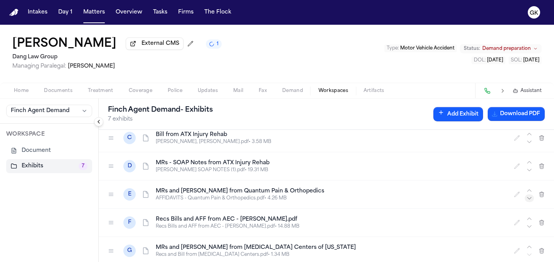
click at [527, 201] on icon "button" at bounding box center [530, 198] width 6 height 6
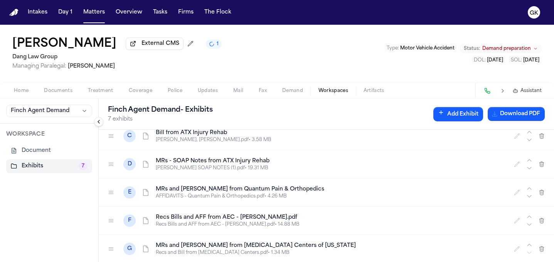
scroll to position [66, 0]
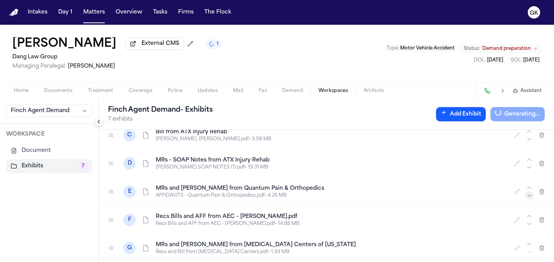
click at [527, 196] on icon "button" at bounding box center [530, 195] width 6 height 6
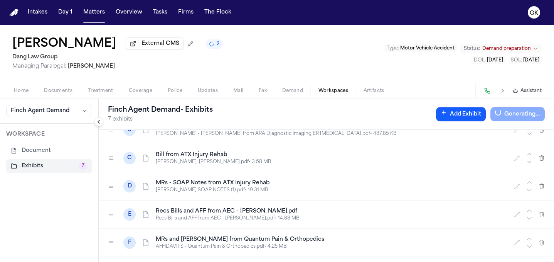
scroll to position [29, 0]
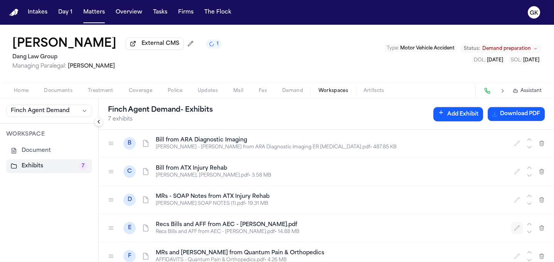
click at [514, 229] on icon "button" at bounding box center [517, 228] width 6 height 6
drag, startPoint x: 172, startPoint y: 230, endPoint x: 78, endPoint y: 229, distance: 93.8
click at [78, 229] on div "**********" at bounding box center [277, 179] width 554 height 163
click at [219, 228] on input "**********" at bounding box center [248, 228] width 185 height 14
drag, startPoint x: 225, startPoint y: 228, endPoint x: 313, endPoint y: 228, distance: 88.4
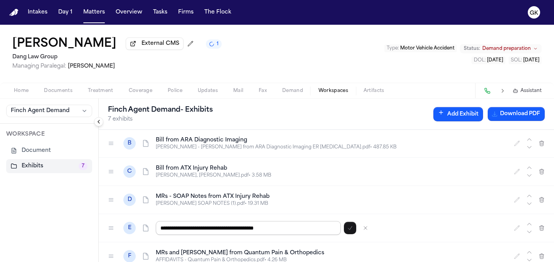
click at [313, 228] on input "**********" at bounding box center [248, 228] width 185 height 14
type input "**********"
click at [349, 229] on icon "button" at bounding box center [350, 228] width 6 height 6
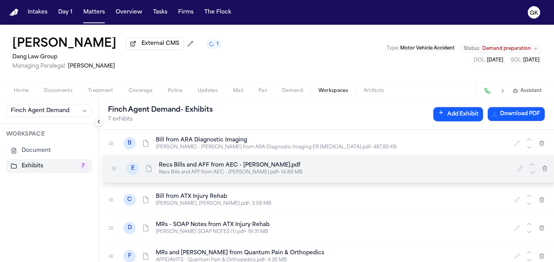
drag, startPoint x: 111, startPoint y: 230, endPoint x: 113, endPoint y: 168, distance: 62.2
click at [114, 170] on icon at bounding box center [114, 168] width 6 height 6
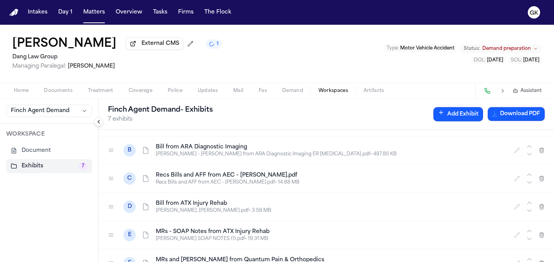
scroll to position [14, 0]
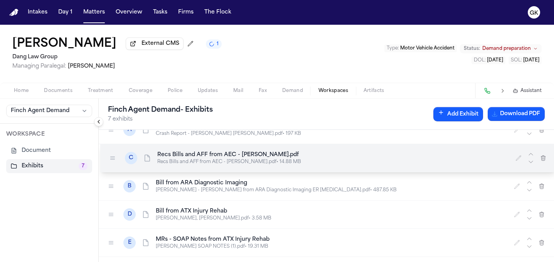
drag, startPoint x: 112, startPoint y: 188, endPoint x: 113, endPoint y: 161, distance: 27.8
click at [113, 161] on icon at bounding box center [113, 158] width 6 height 6
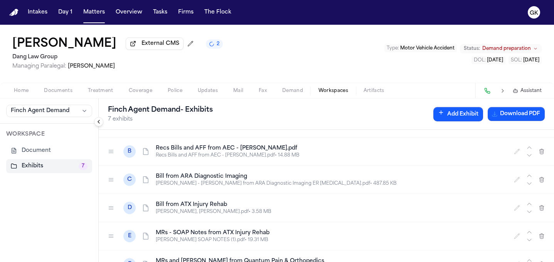
scroll to position [0, 0]
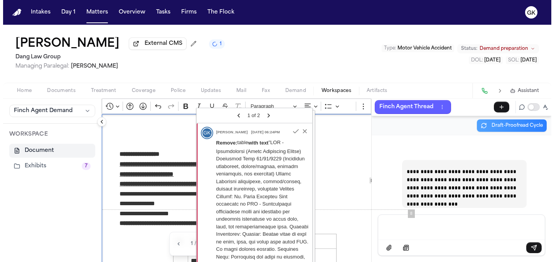
scroll to position [112704, 0]
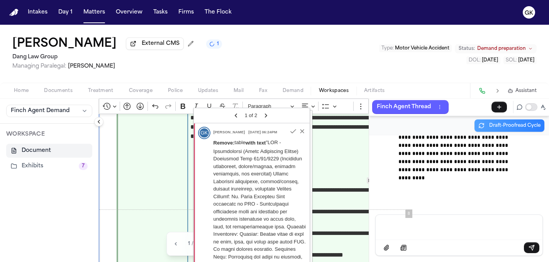
click at [186, 251] on div "1 / 2 Accept All Reject All" at bounding box center [233, 243] width 125 height 17
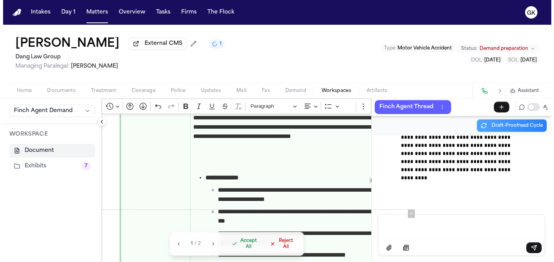
scroll to position [110963, 0]
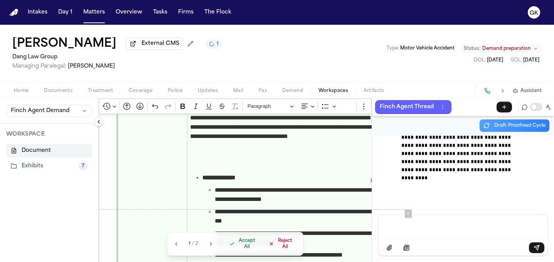
click at [245, 246] on span "Accept All" at bounding box center [246, 243] width 19 height 12
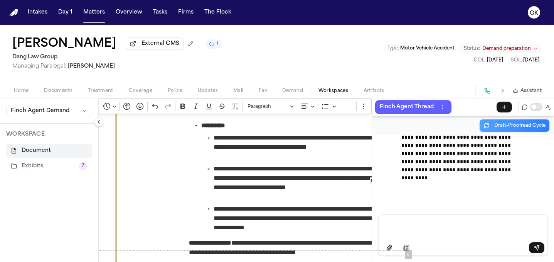
scroll to position [2479, 0]
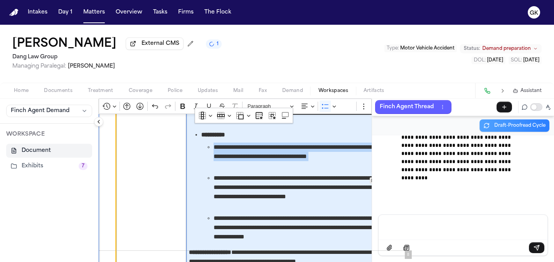
drag, startPoint x: 248, startPoint y: 174, endPoint x: 211, endPoint y: 150, distance: 43.9
click at [211, 150] on ul "**********" at bounding box center [292, 191] width 183 height 99
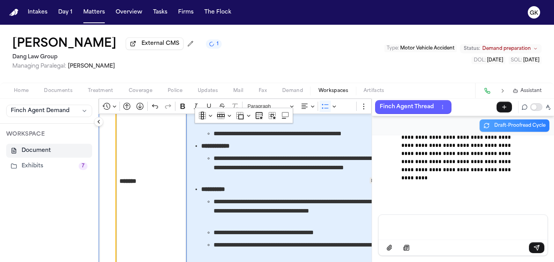
scroll to position [2389, 0]
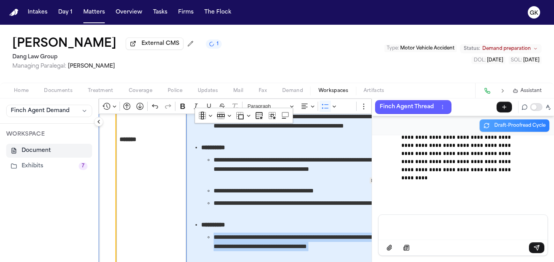
click at [271, 214] on span "**********" at bounding box center [299, 207] width 171 height 19
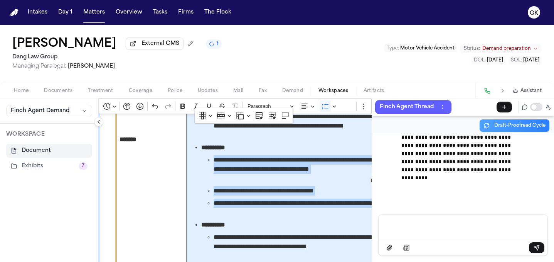
drag, startPoint x: 275, startPoint y: 216, endPoint x: 205, endPoint y: 166, distance: 86.1
click at [205, 166] on ul "**********" at bounding box center [292, 186] width 183 height 62
copy ul "**********"
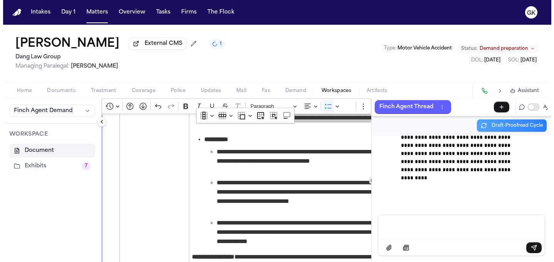
scroll to position [2473, 0]
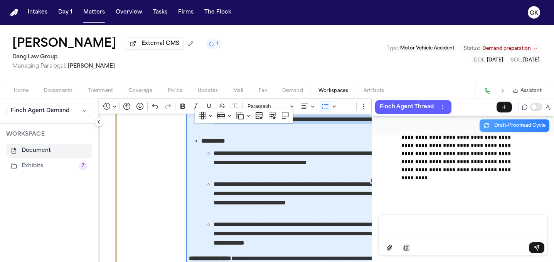
click at [245, 176] on span "**********" at bounding box center [299, 163] width 171 height 28
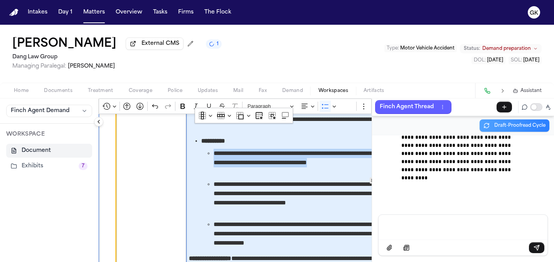
drag, startPoint x: 238, startPoint y: 175, endPoint x: 214, endPoint y: 157, distance: 30.4
click at [214, 157] on span "**********" at bounding box center [299, 163] width 171 height 28
copy span "**********"
